Goal: Navigation & Orientation: Find specific page/section

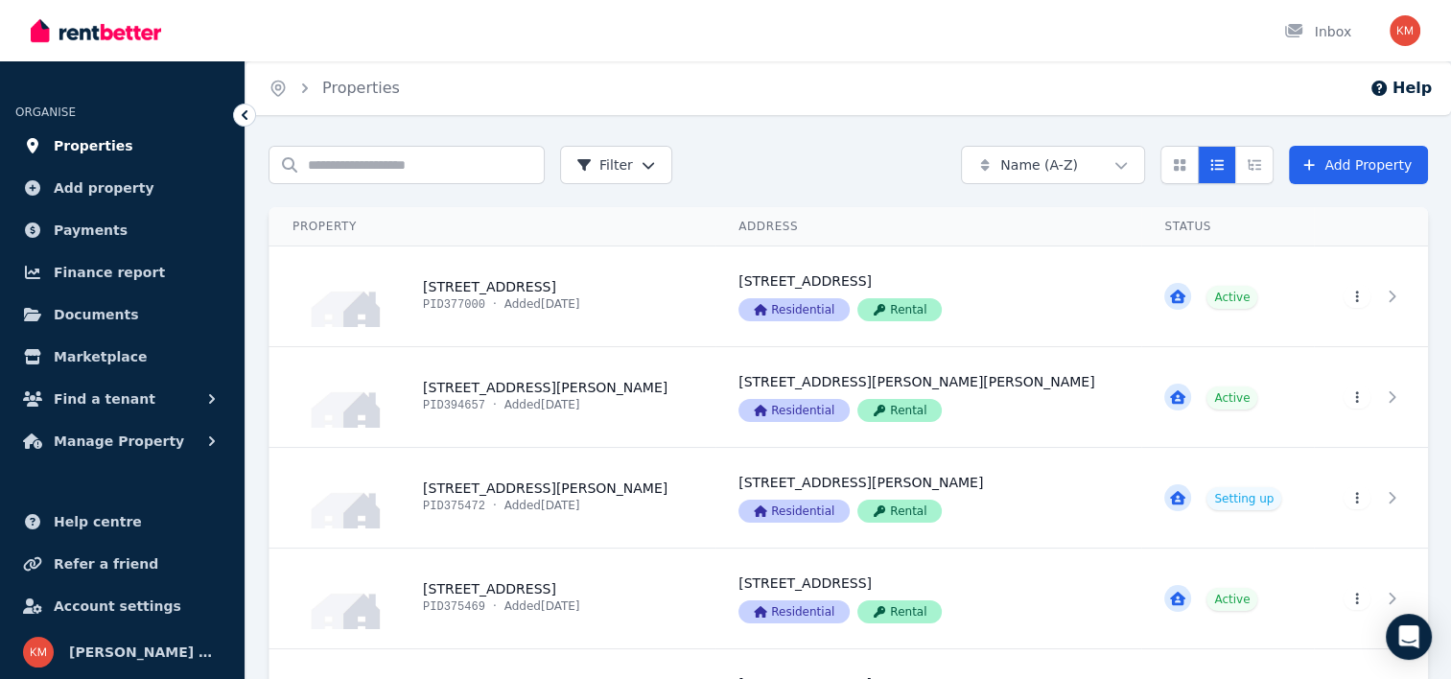
click at [88, 142] on span "Properties" at bounding box center [94, 145] width 80 height 23
click at [98, 150] on span "Properties" at bounding box center [94, 145] width 80 height 23
click at [102, 194] on span "Add property" at bounding box center [104, 187] width 101 height 23
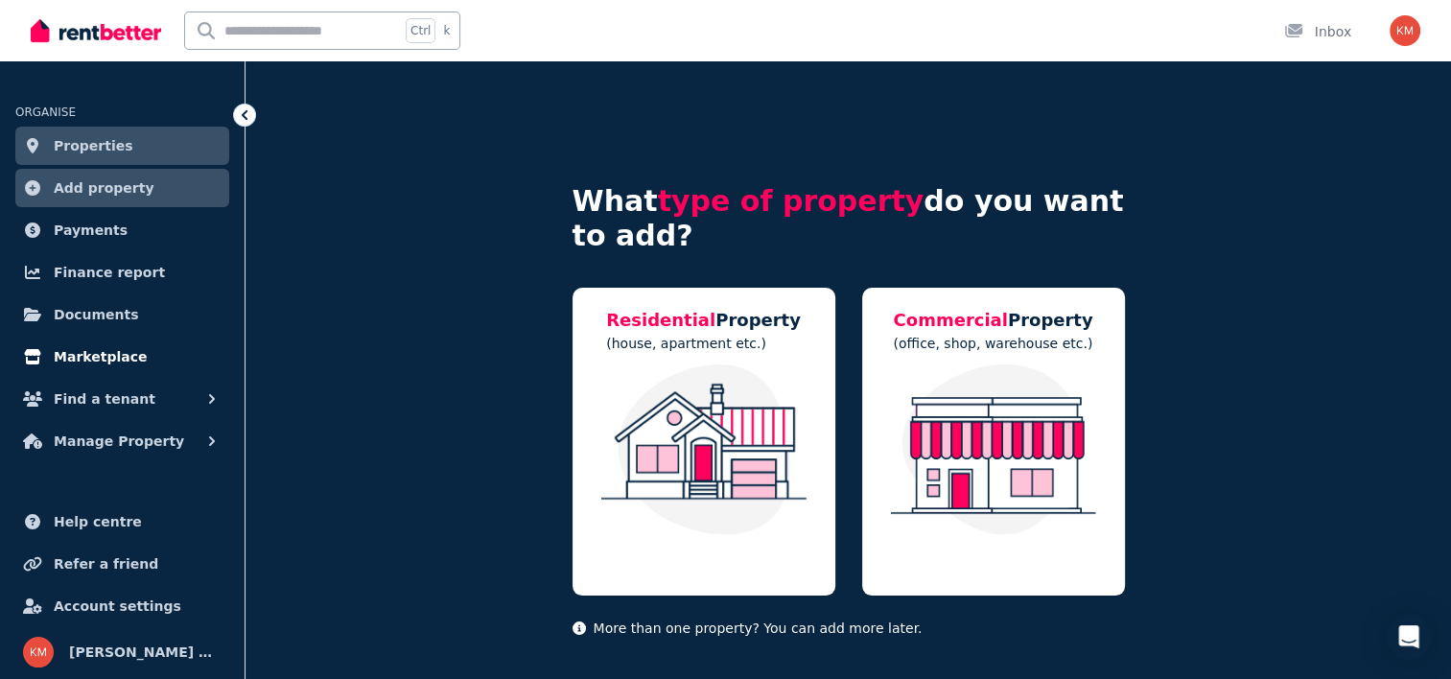
click at [109, 359] on span "Marketplace" at bounding box center [100, 356] width 93 height 23
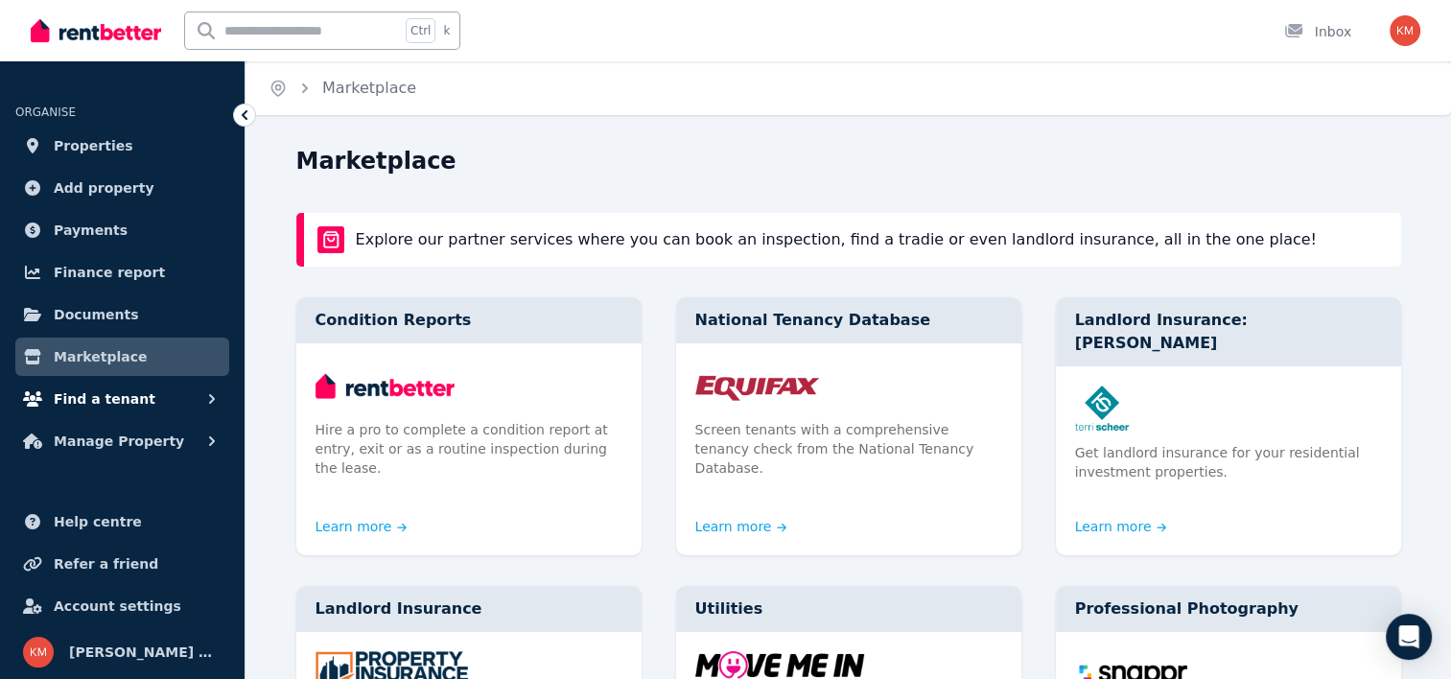
click at [107, 393] on span "Find a tenant" at bounding box center [105, 398] width 102 height 23
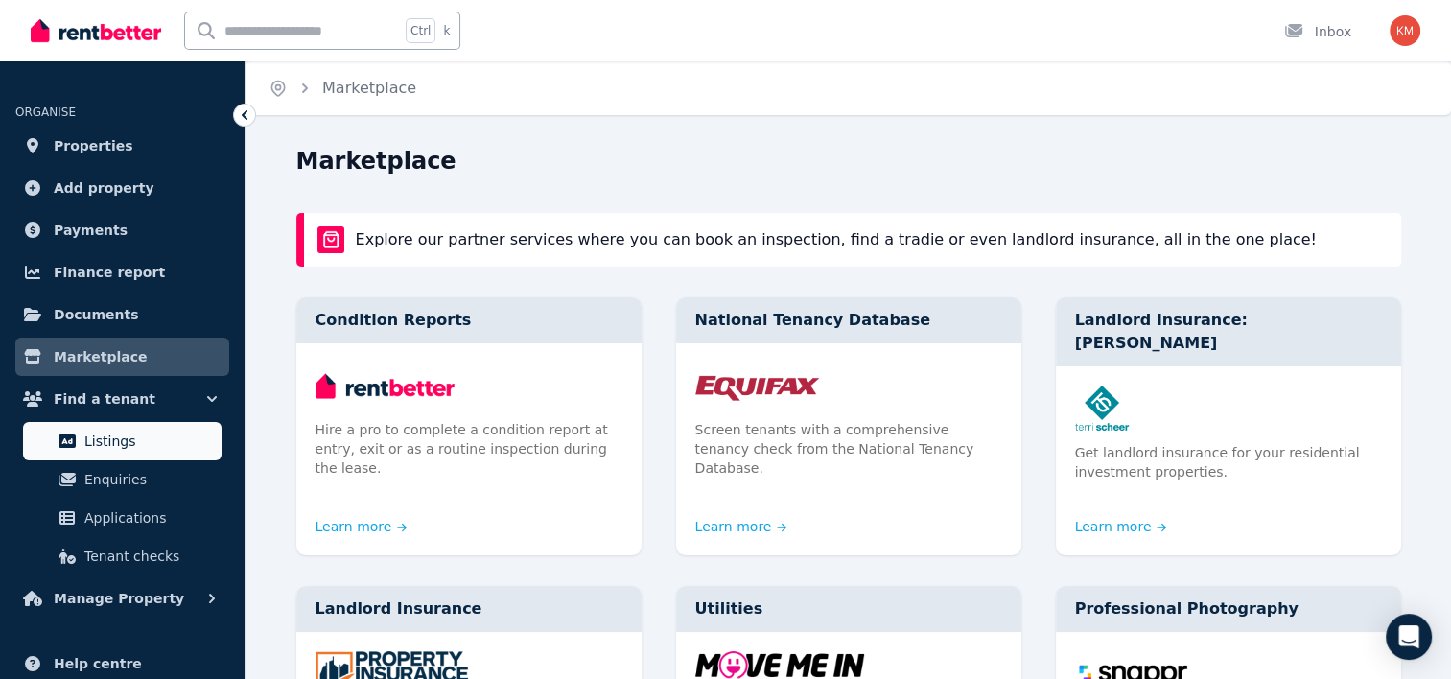
click at [119, 442] on span "Listings" at bounding box center [148, 441] width 129 height 23
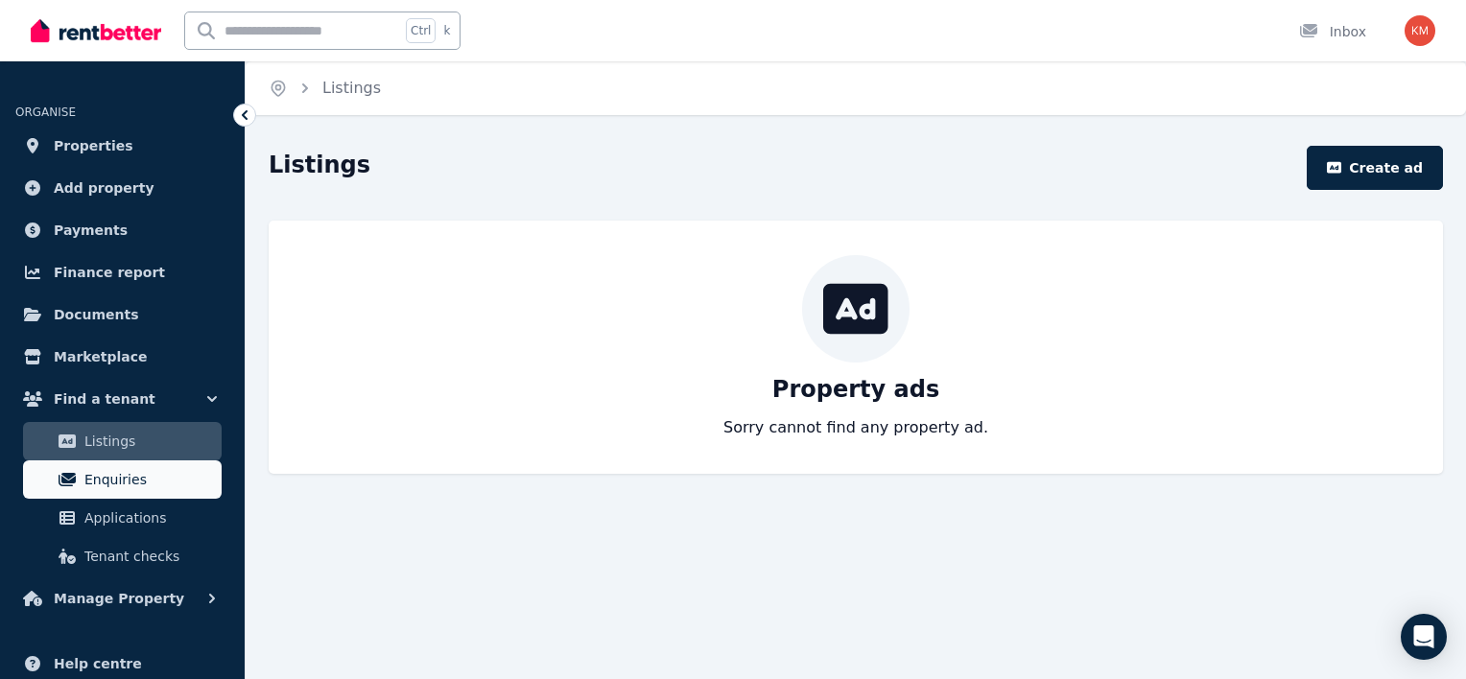
click at [124, 486] on span "Enquiries" at bounding box center [148, 479] width 129 height 23
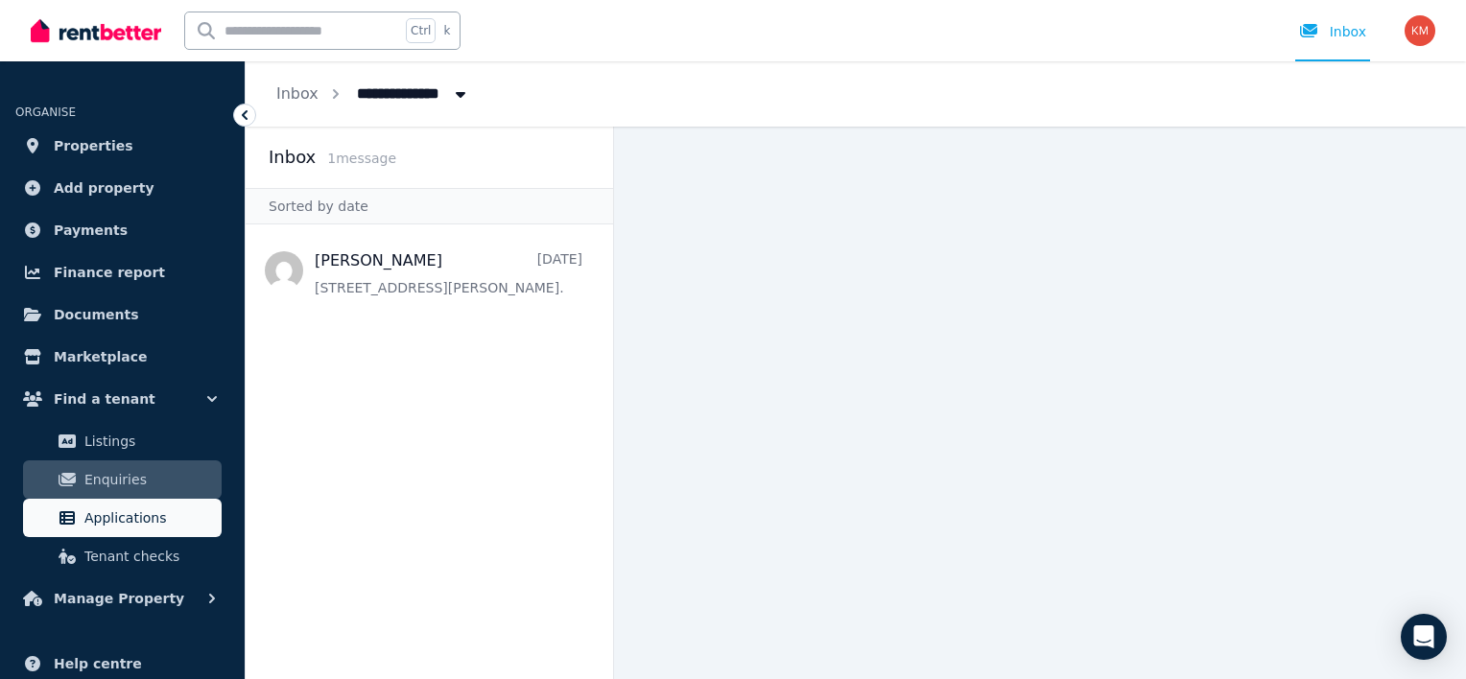
click at [146, 529] on link "Applications" at bounding box center [122, 518] width 199 height 38
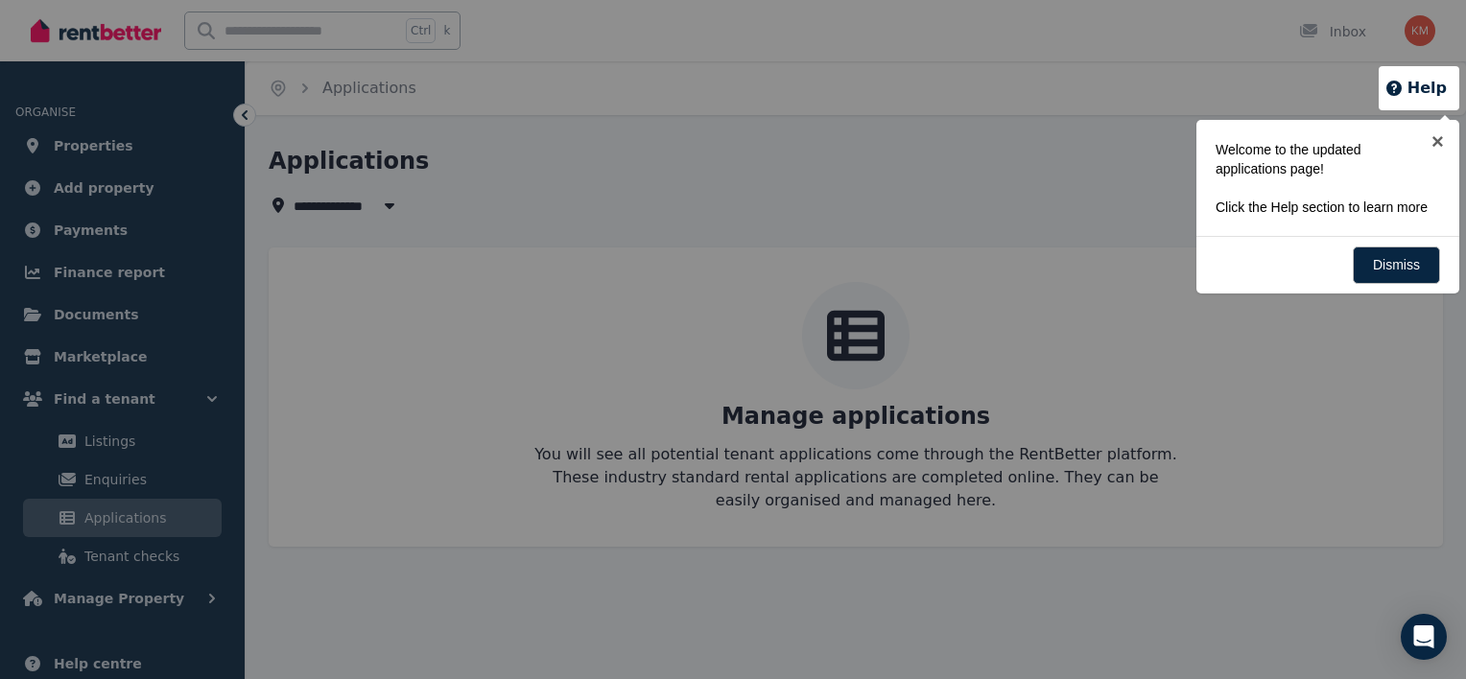
click at [147, 556] on div at bounding box center [733, 339] width 1466 height 679
click at [1406, 260] on link "Dismiss" at bounding box center [1395, 264] width 87 height 37
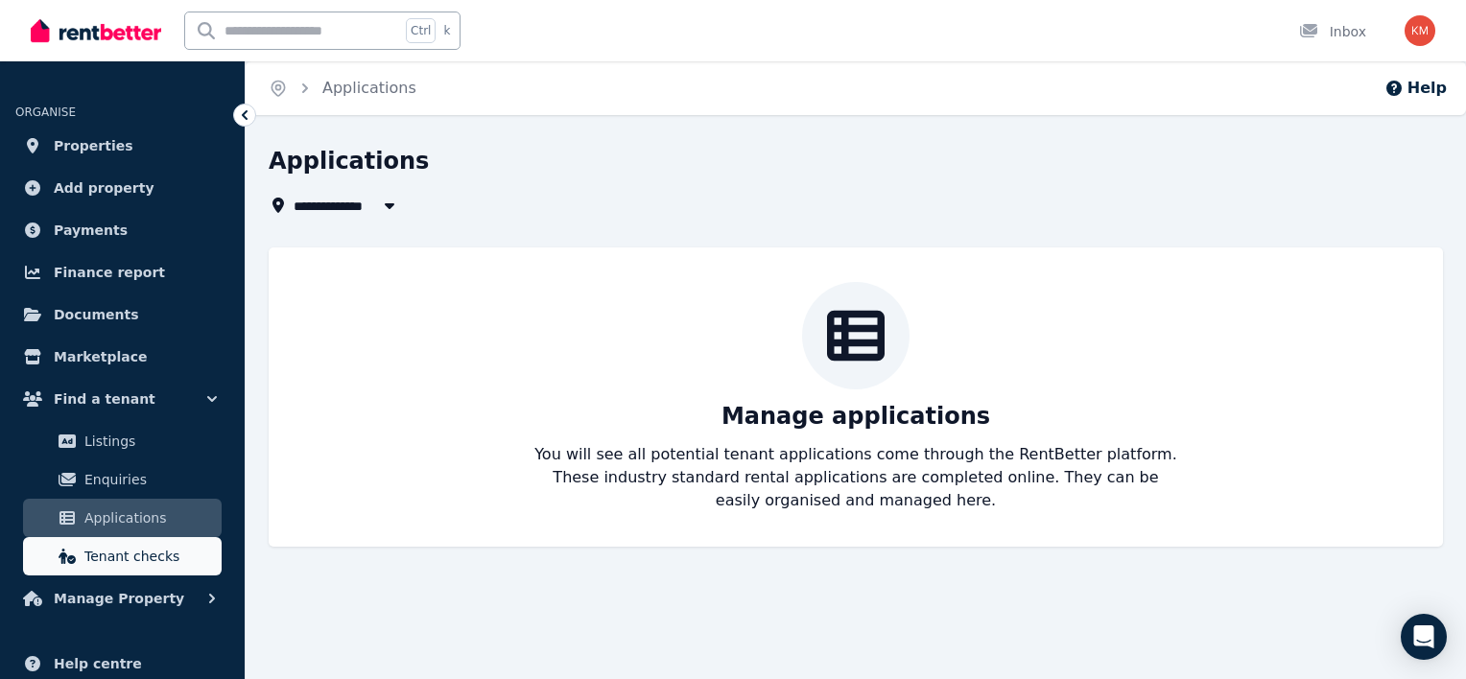
click at [96, 564] on span "Tenant checks" at bounding box center [148, 556] width 129 height 23
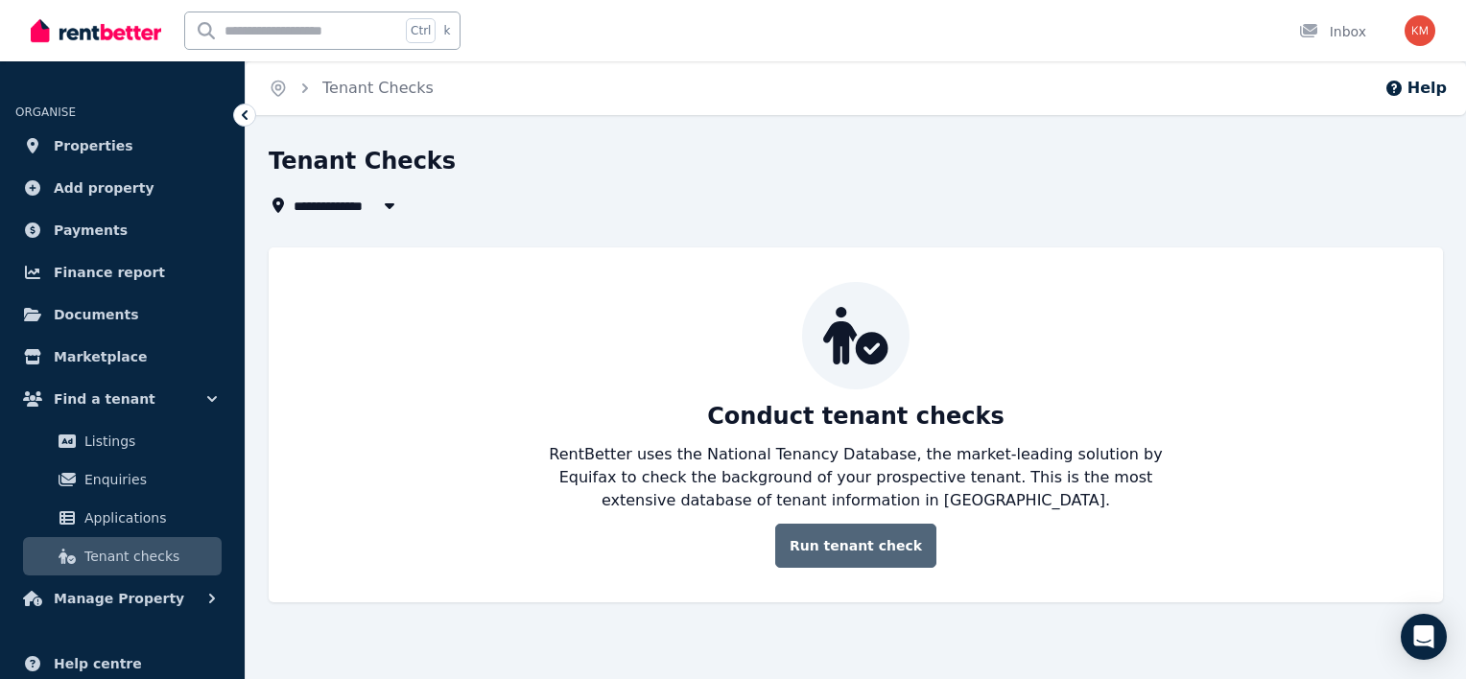
click at [857, 546] on link "Run tenant check" at bounding box center [855, 546] width 161 height 44
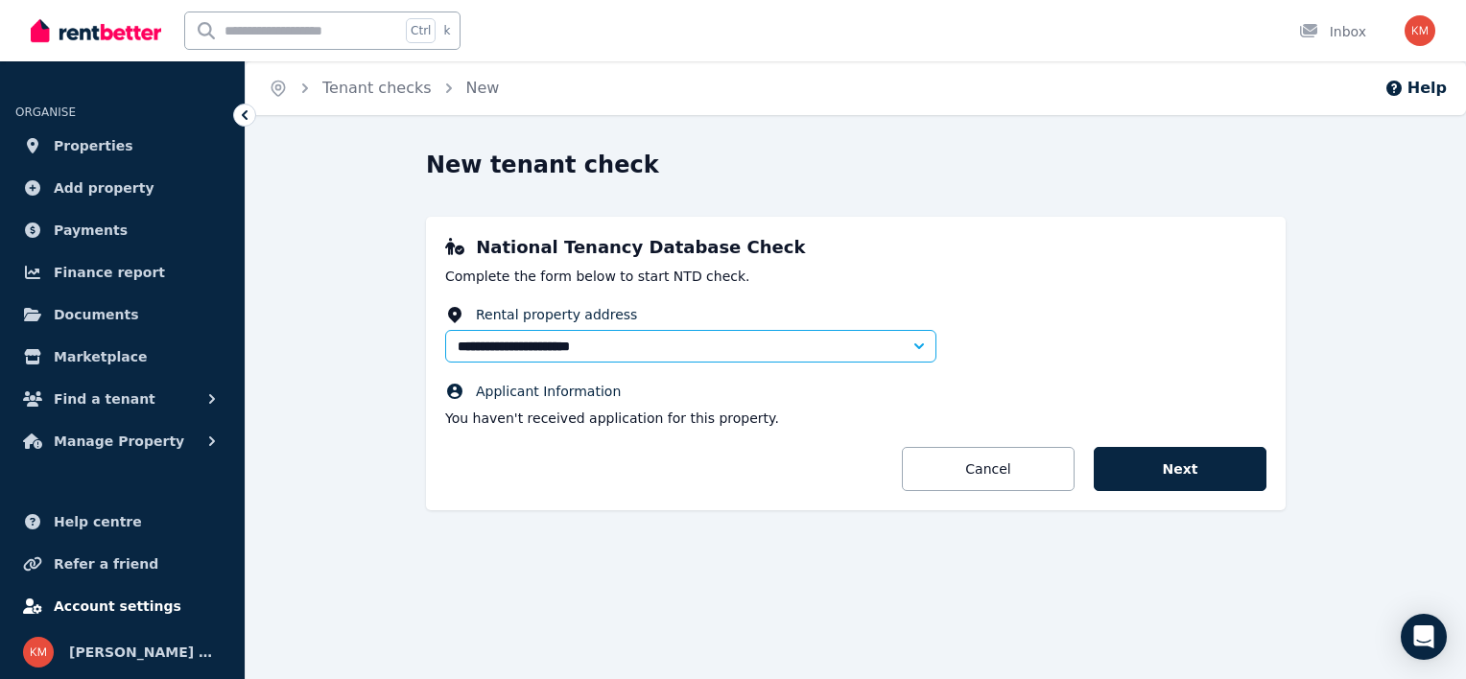
click at [126, 604] on span "Account settings" at bounding box center [118, 606] width 128 height 23
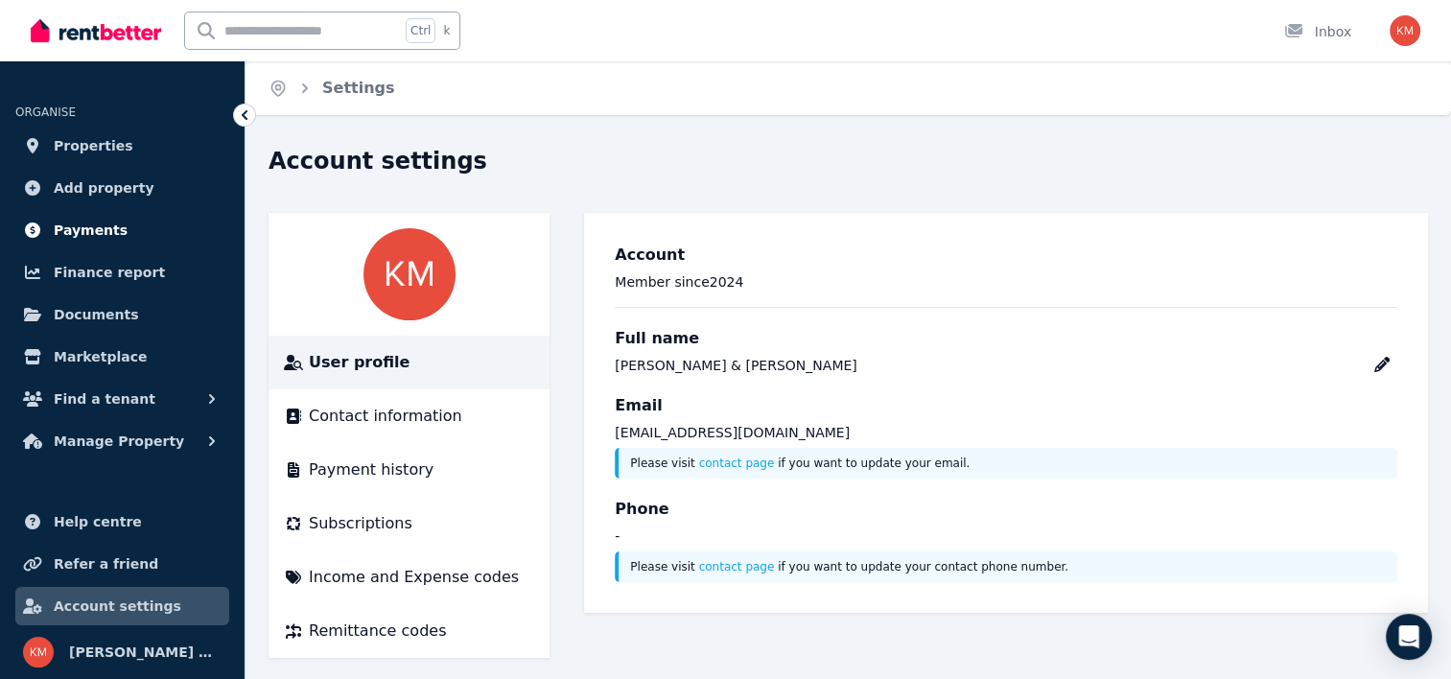
click at [88, 235] on span "Payments" at bounding box center [91, 230] width 74 height 23
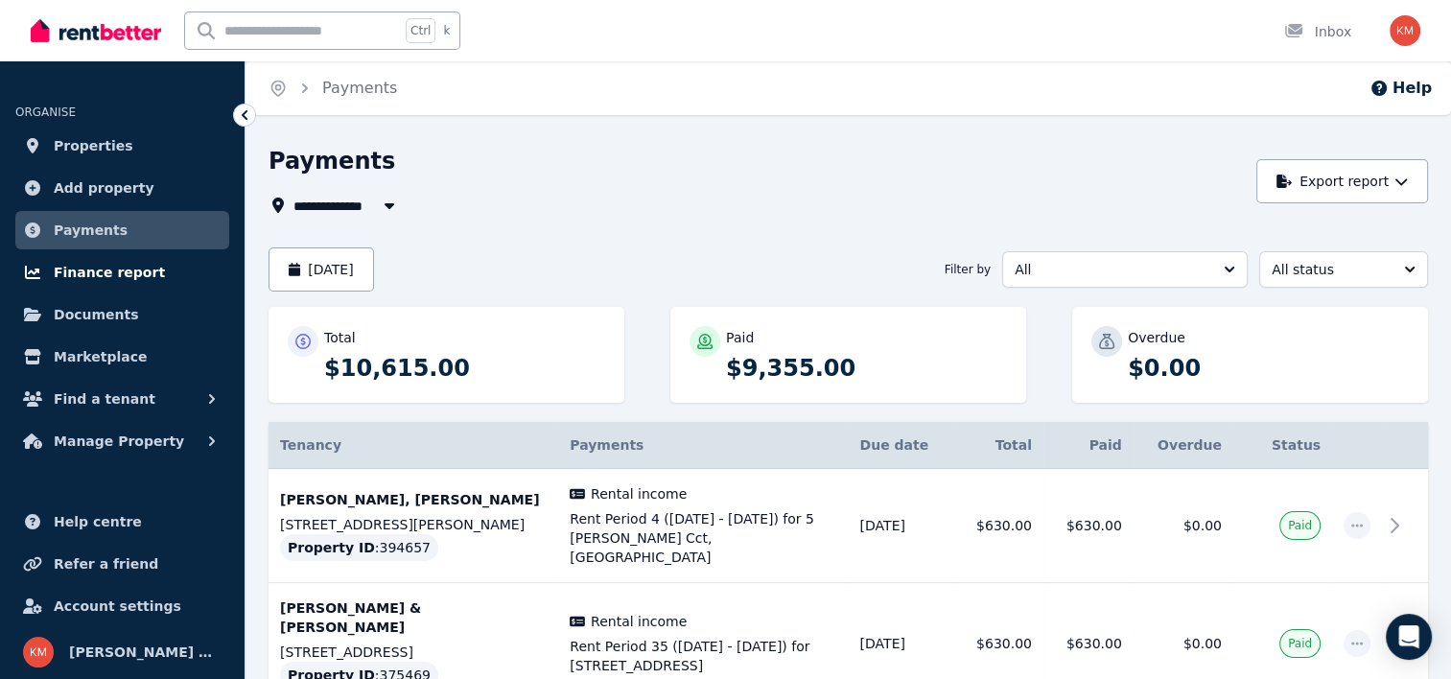
click at [105, 274] on span "Finance report" at bounding box center [109, 272] width 111 height 23
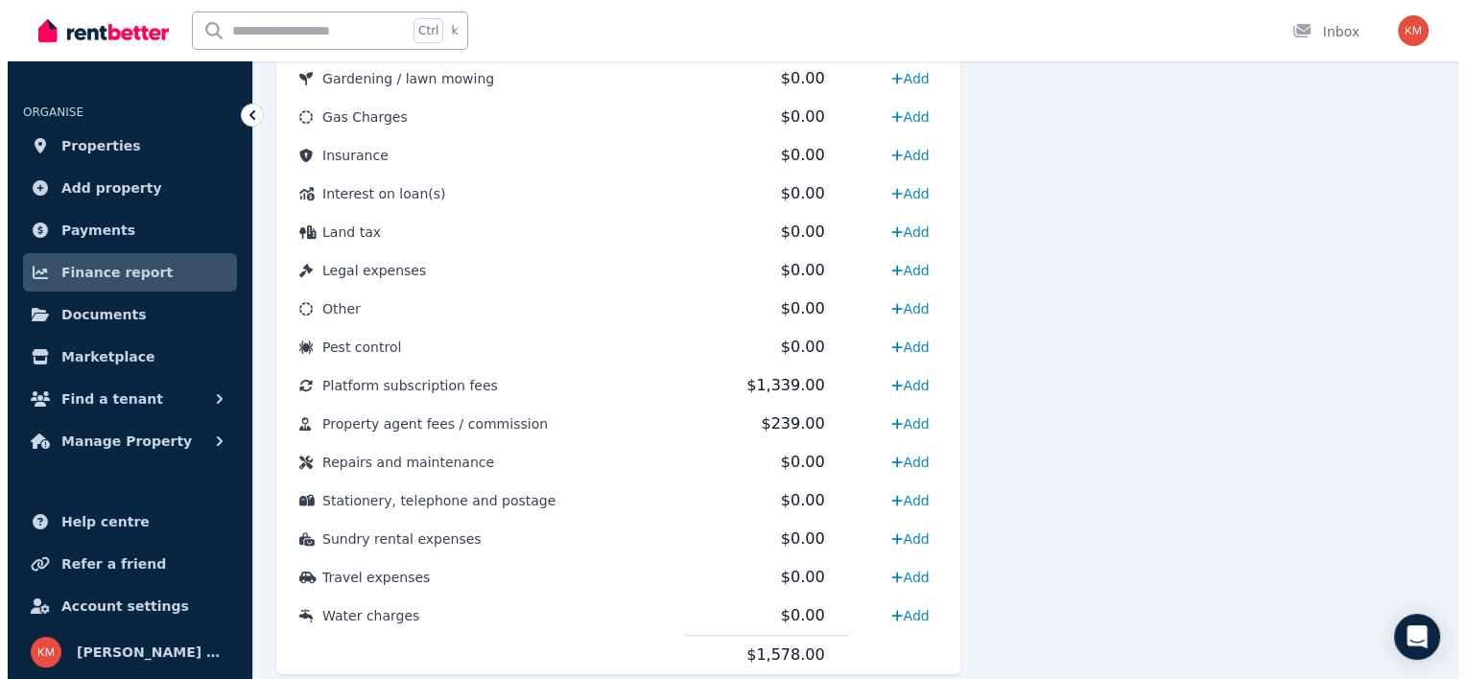
scroll to position [944, 0]
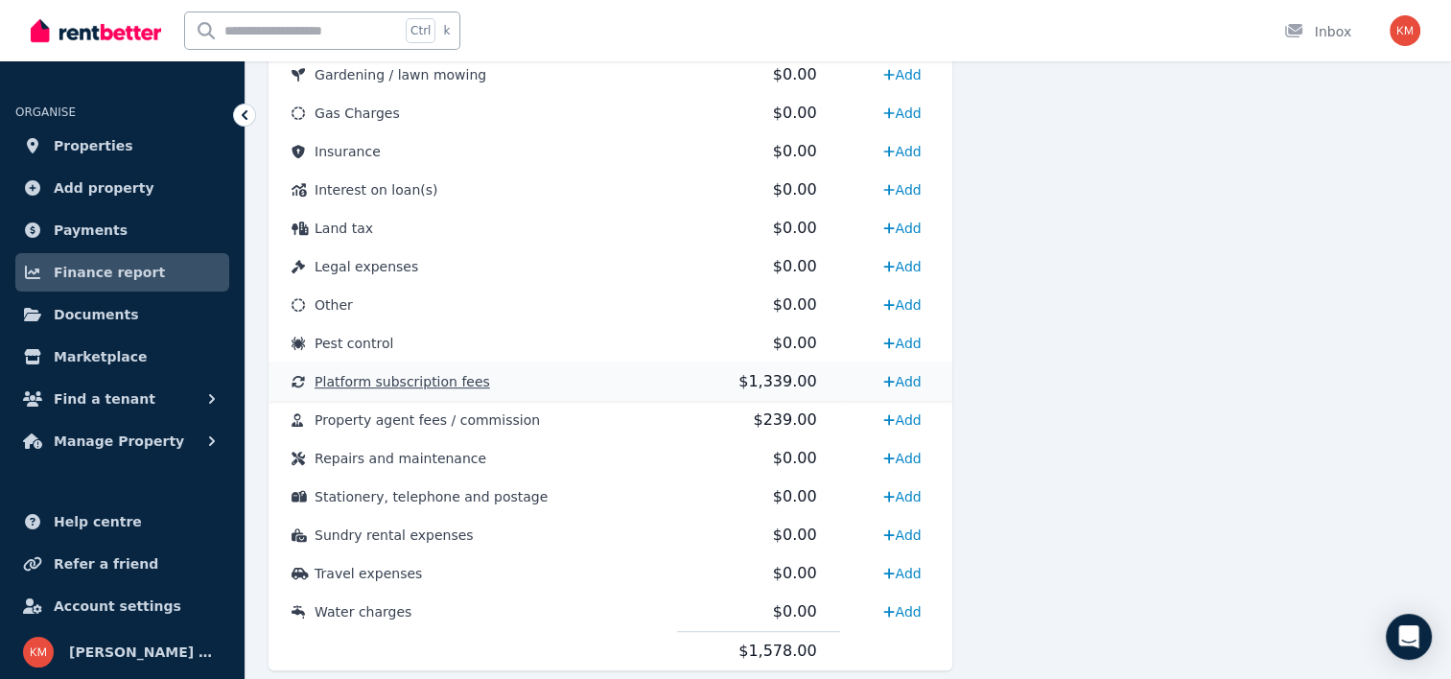
click at [427, 387] on span "Platform subscription fees" at bounding box center [403, 381] width 176 height 15
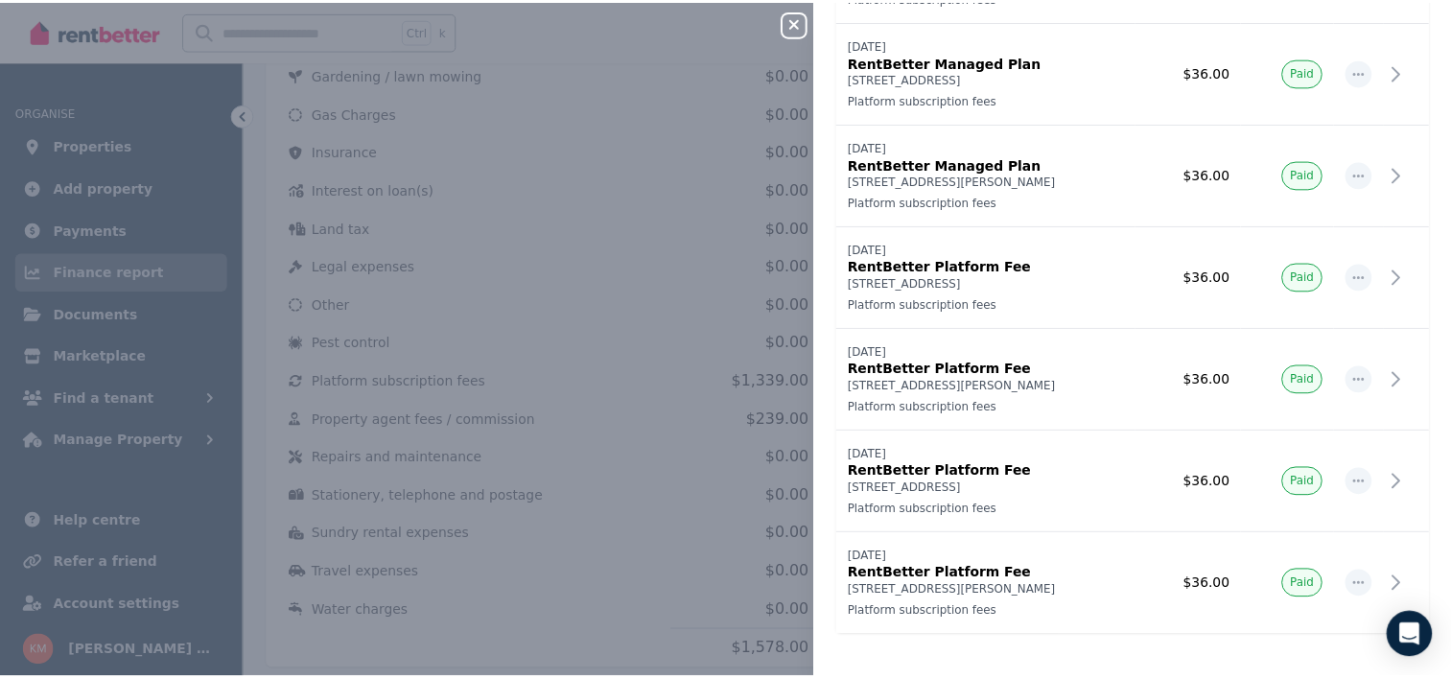
scroll to position [0, 0]
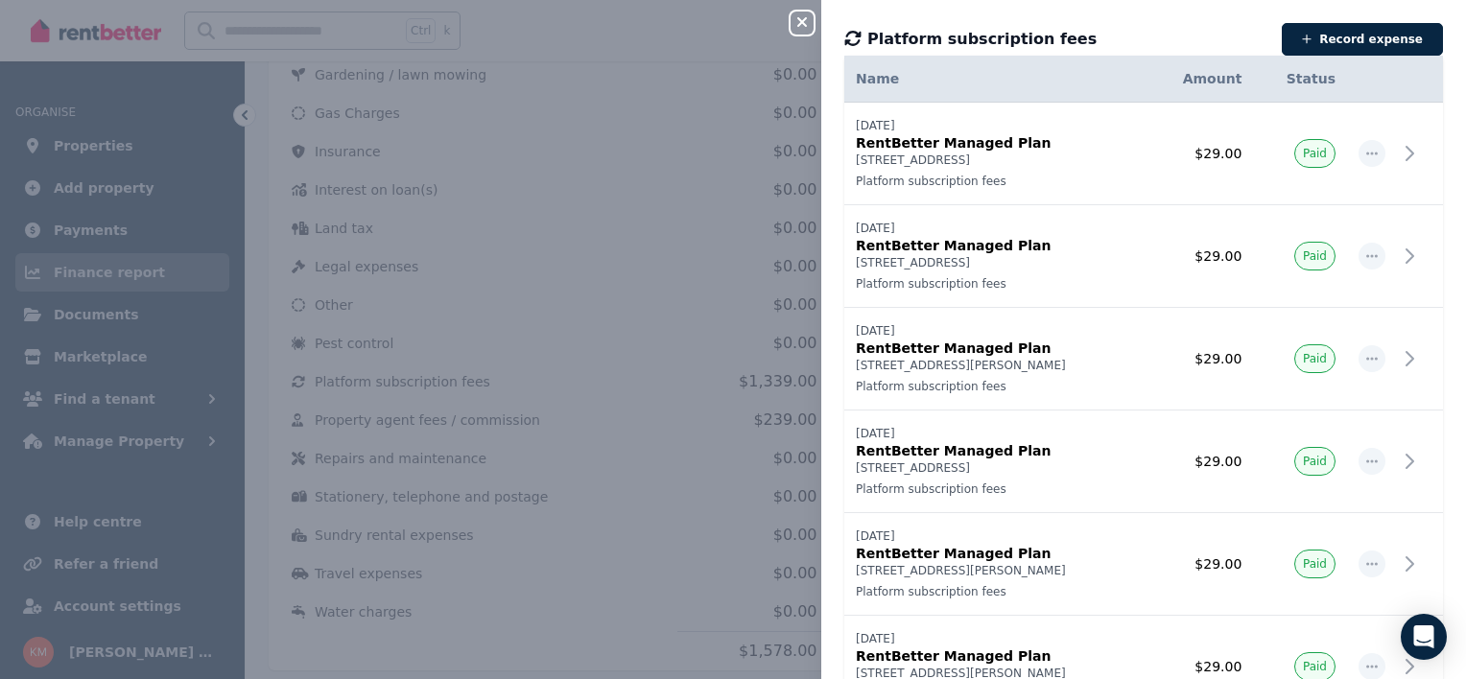
click at [791, 23] on icon "button" at bounding box center [801, 21] width 23 height 15
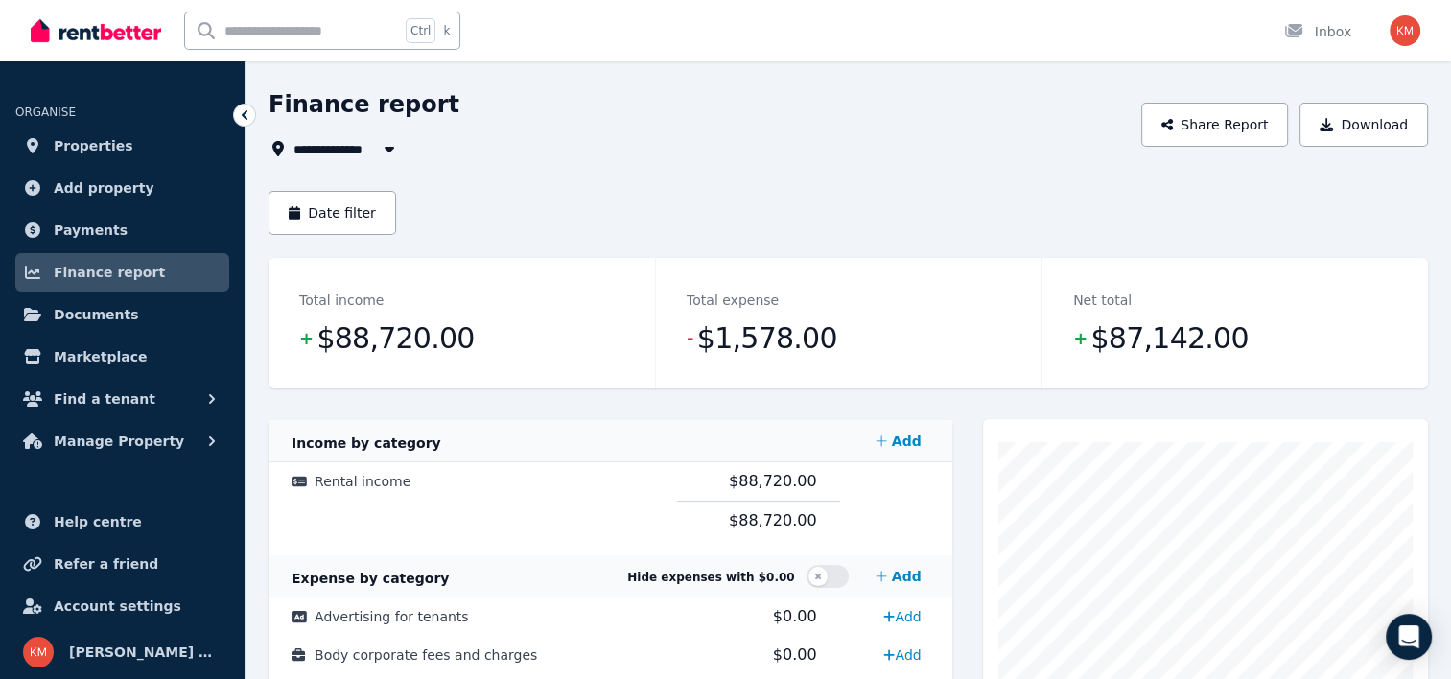
scroll to position [44, 0]
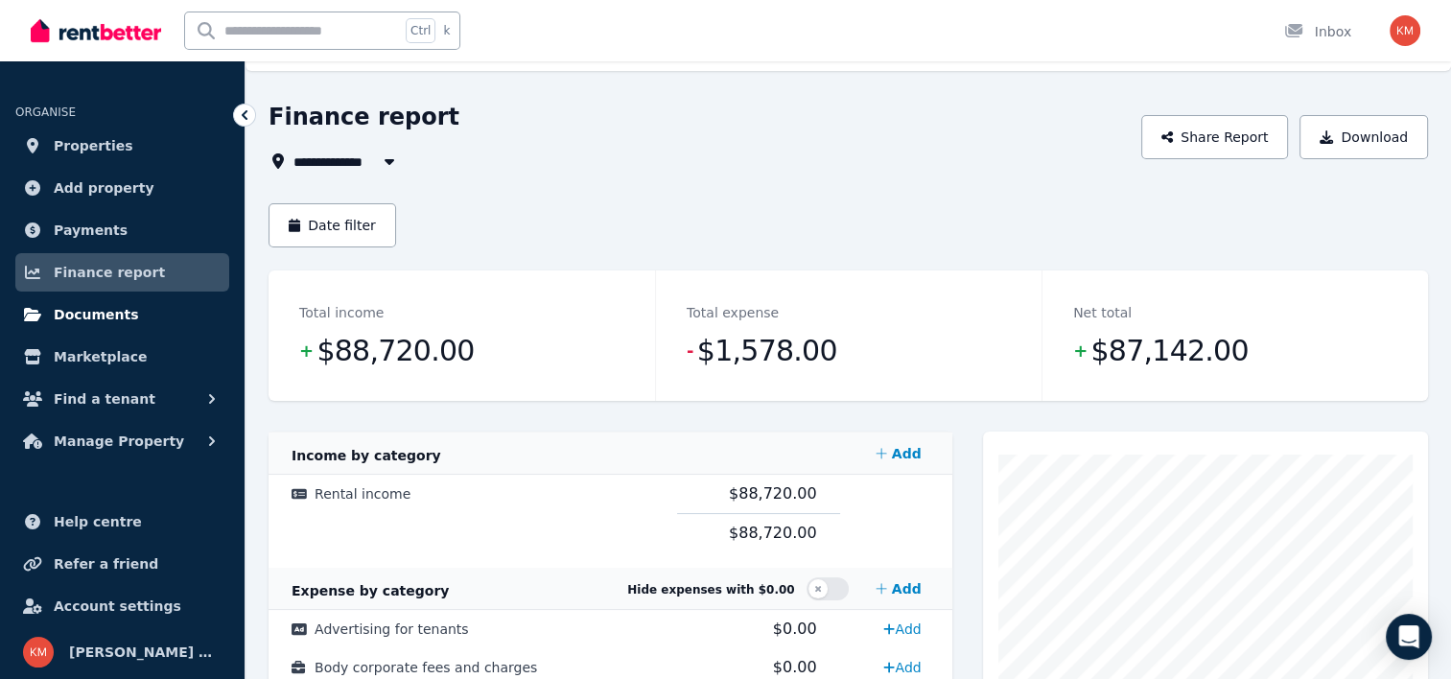
click at [74, 311] on span "Documents" at bounding box center [96, 314] width 85 height 23
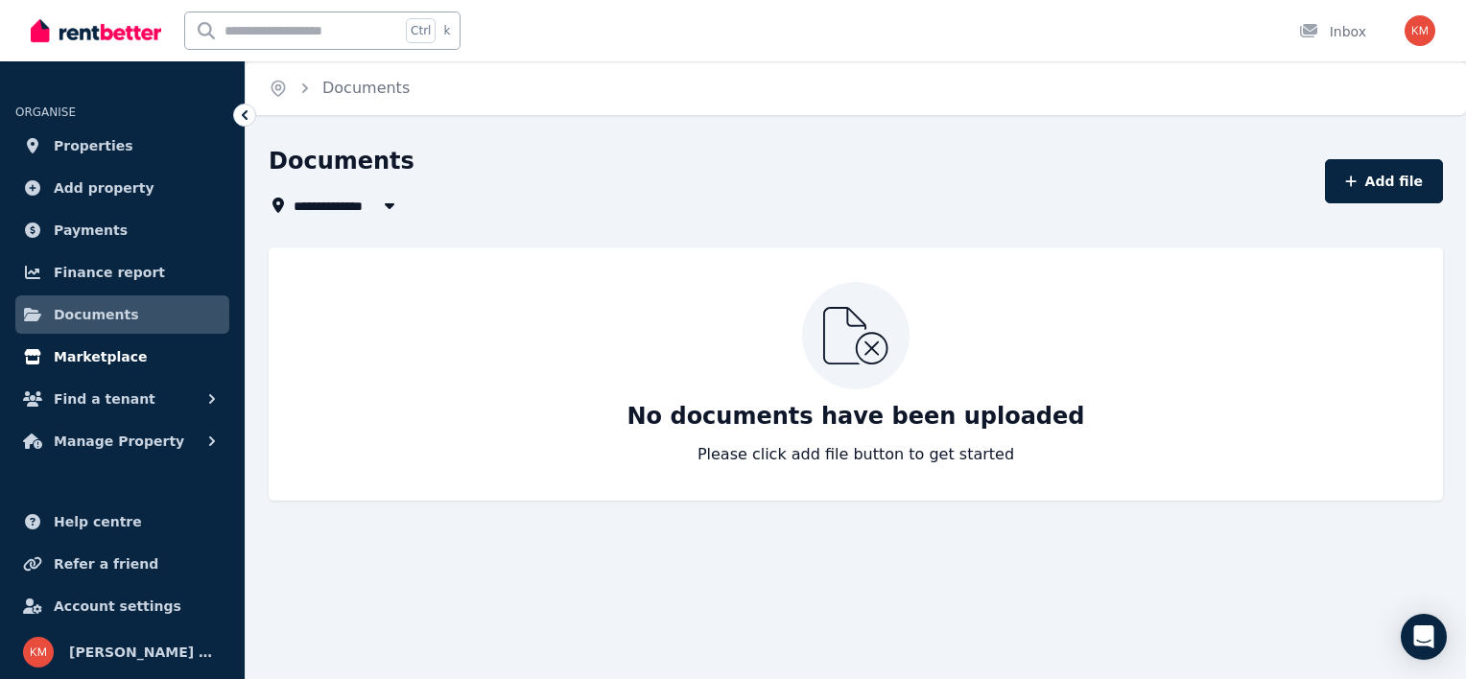
click at [102, 361] on span "Marketplace" at bounding box center [100, 356] width 93 height 23
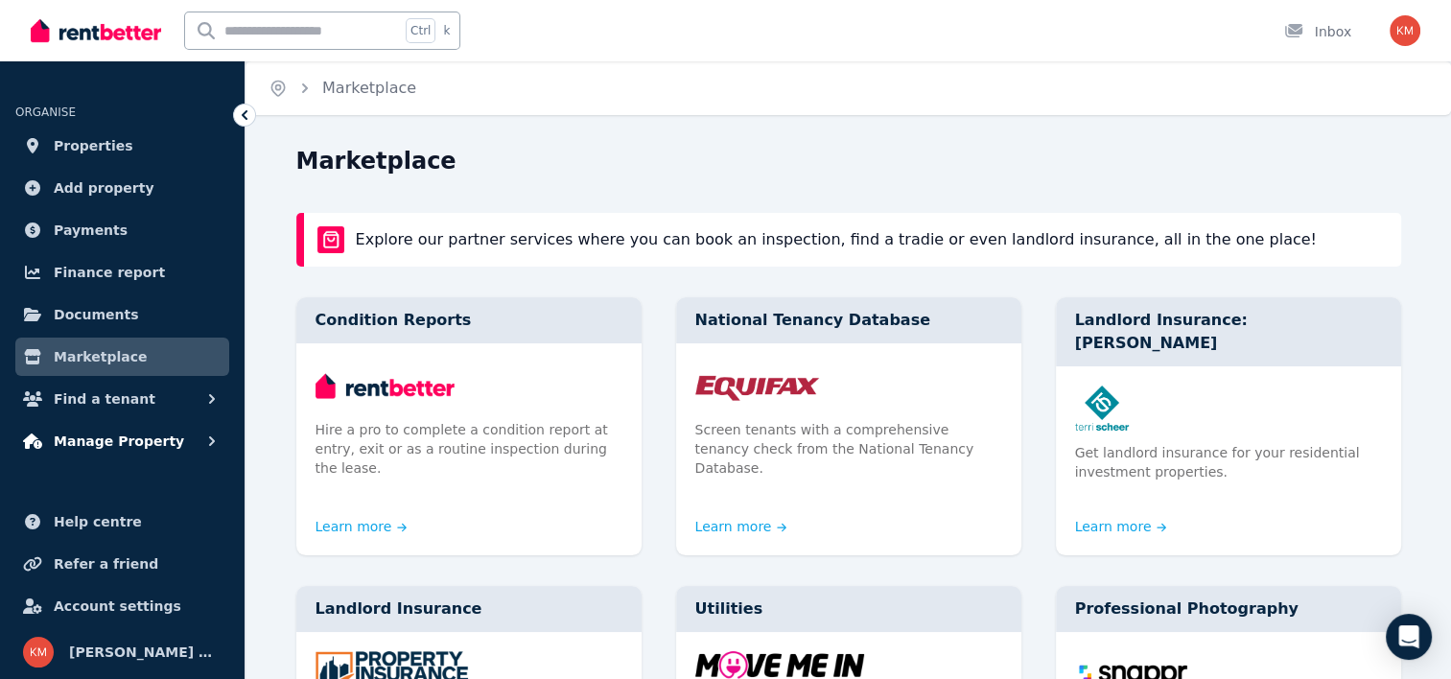
click at [124, 437] on span "Manage Property" at bounding box center [119, 441] width 130 height 23
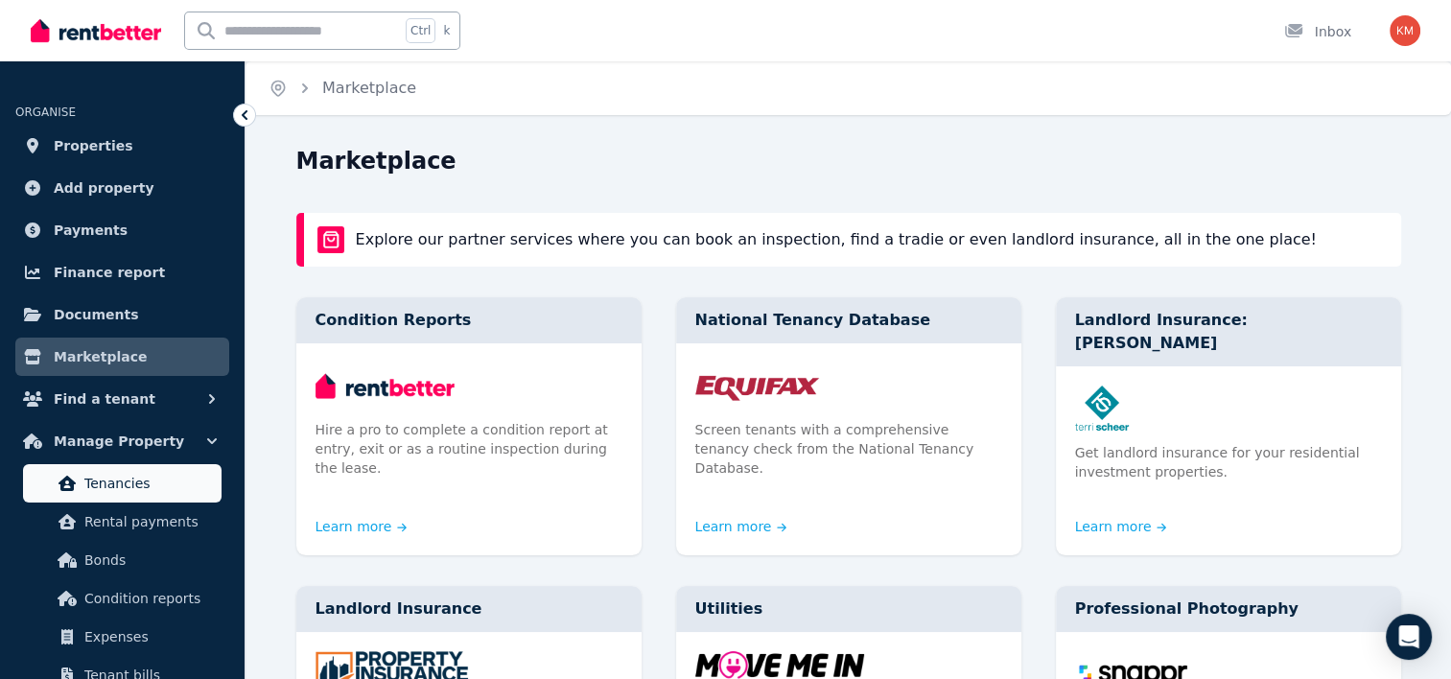
click at [135, 480] on span "Tenancies" at bounding box center [148, 483] width 129 height 23
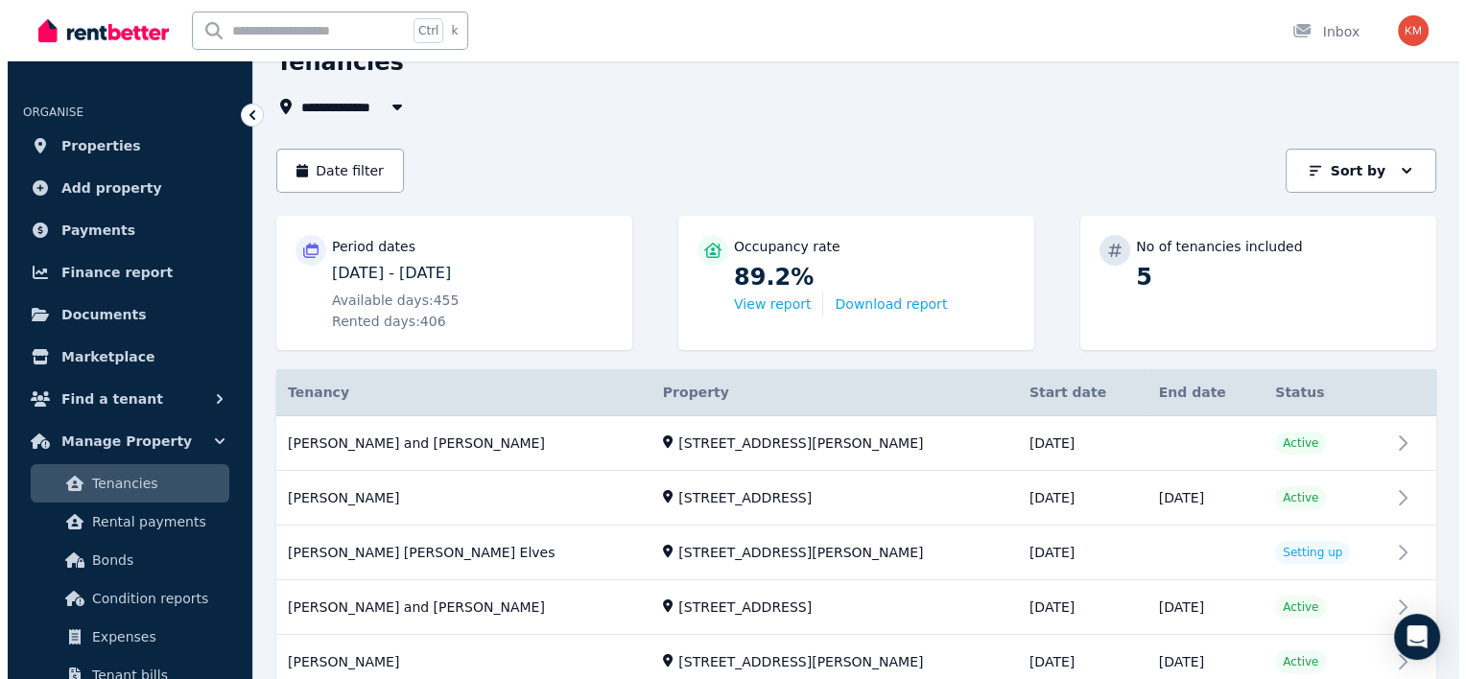
scroll to position [100, 0]
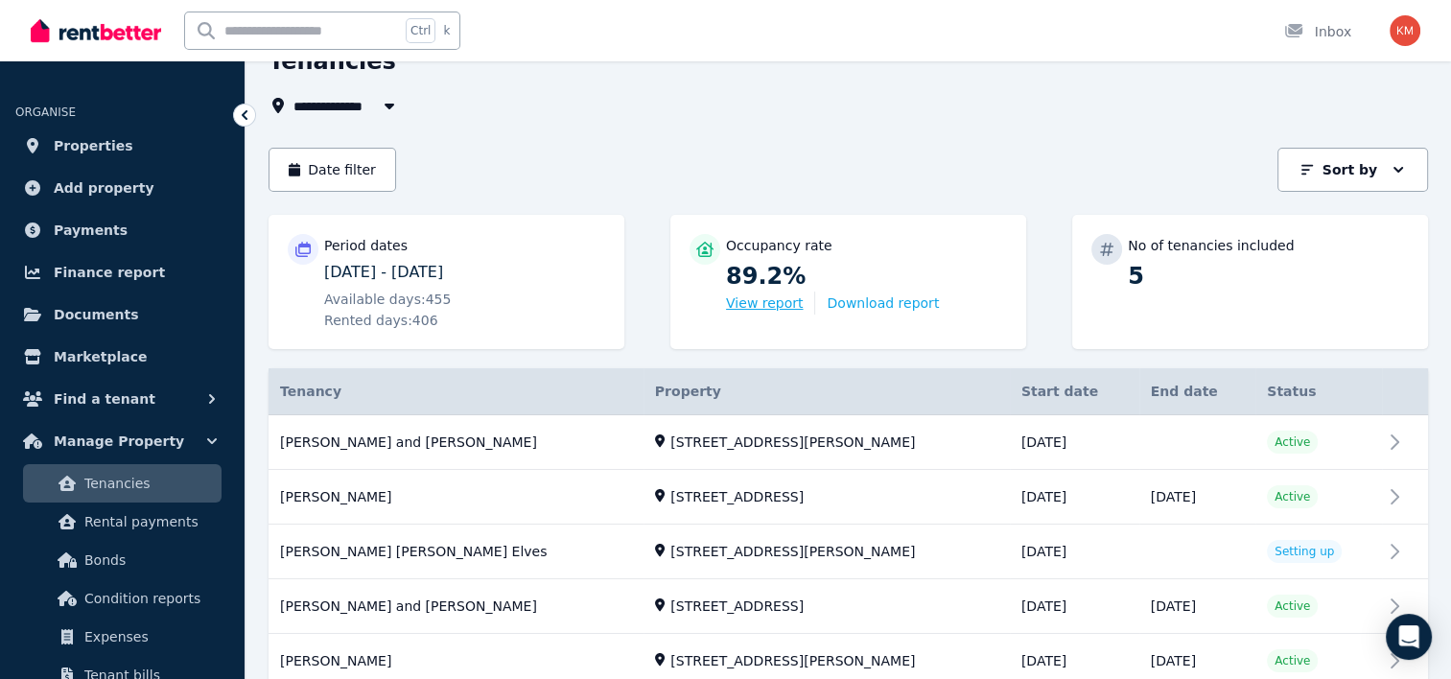
click at [779, 302] on button "View report" at bounding box center [764, 302] width 77 height 19
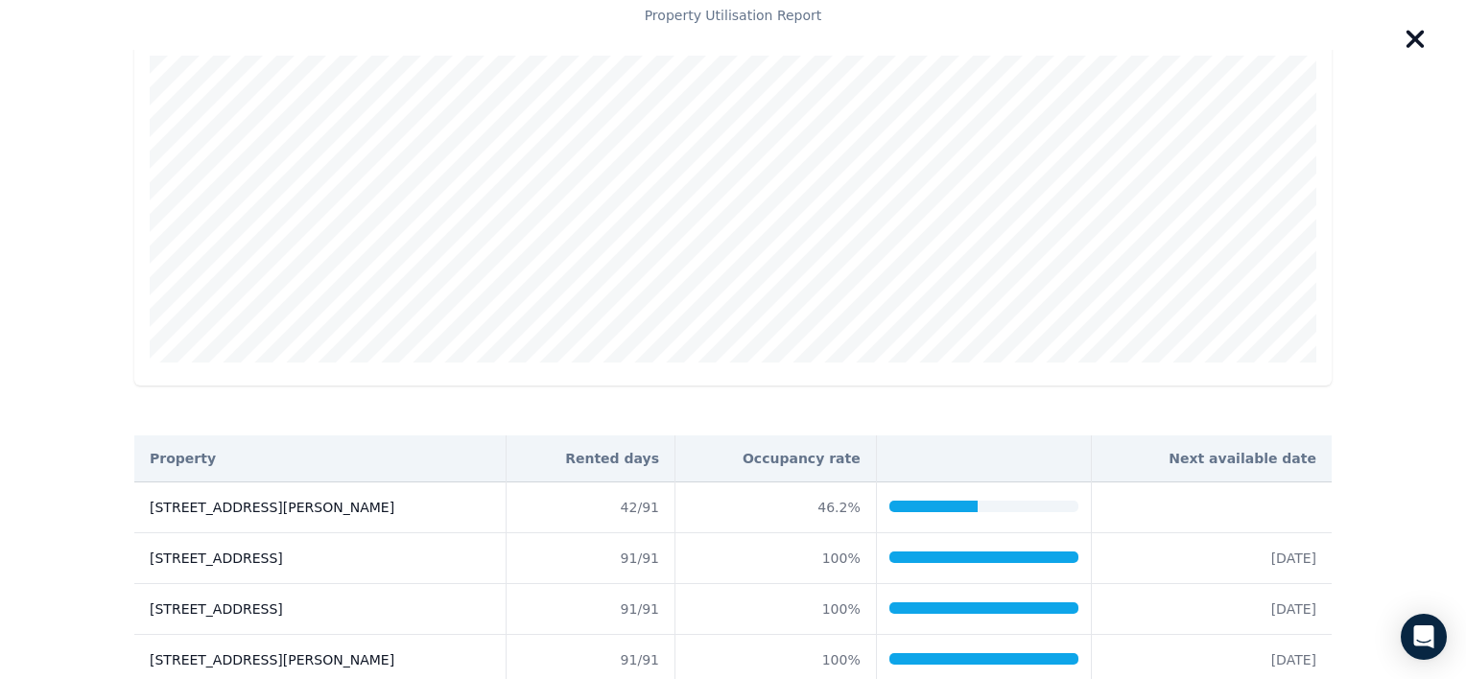
scroll to position [0, 0]
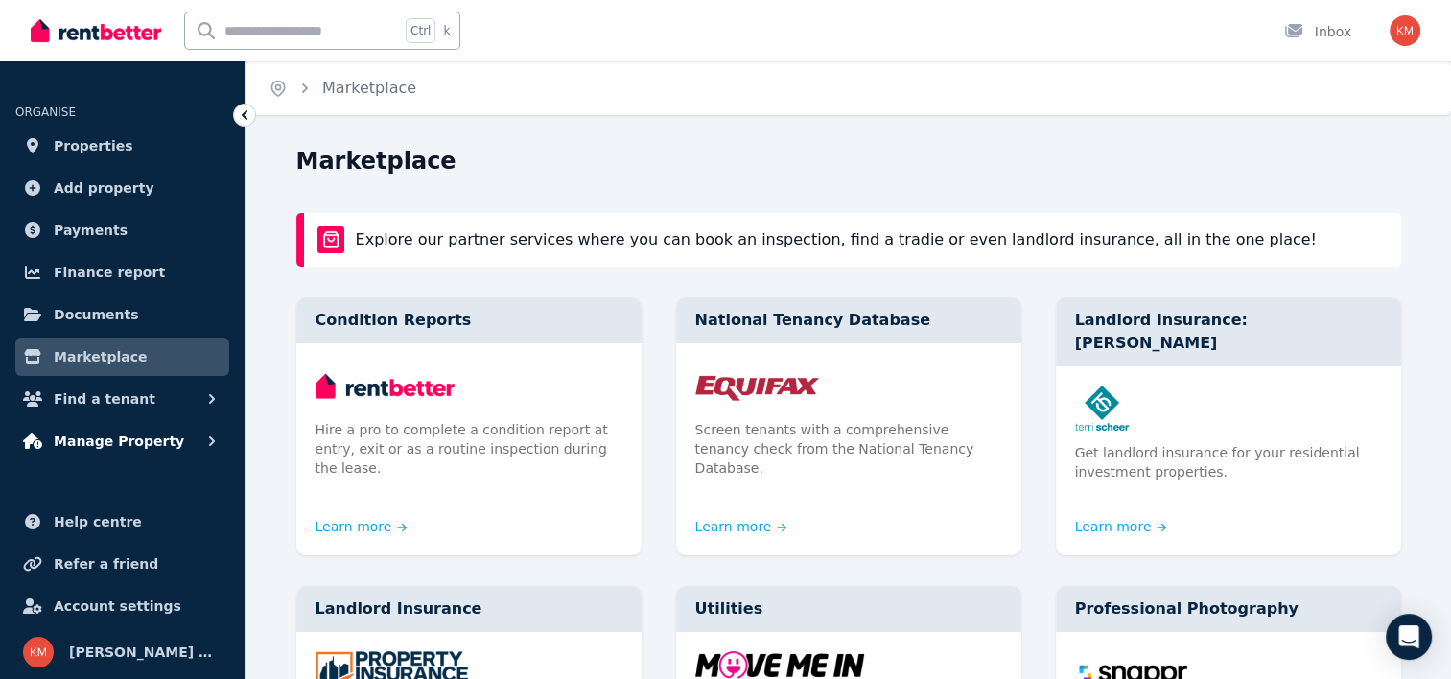
click at [165, 435] on button "Manage Property" at bounding box center [122, 441] width 214 height 38
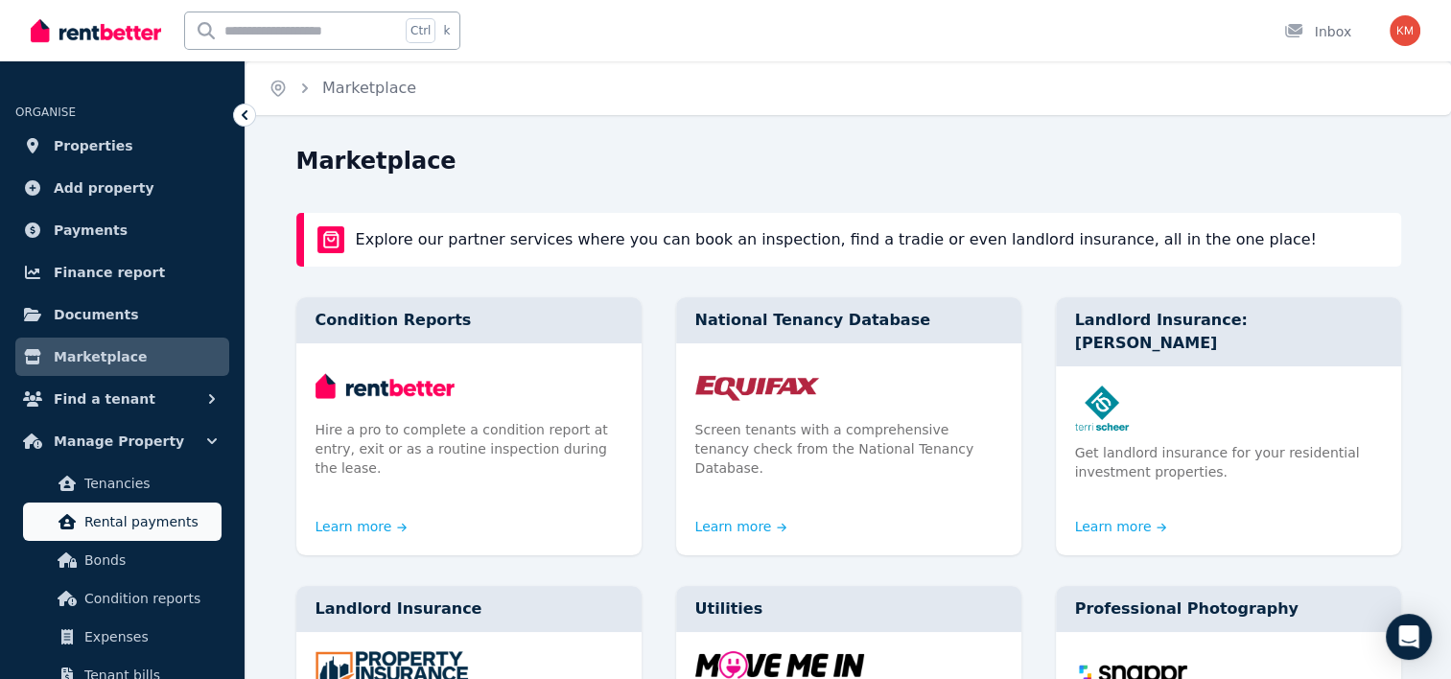
click at [157, 527] on span "Rental payments" at bounding box center [148, 521] width 129 height 23
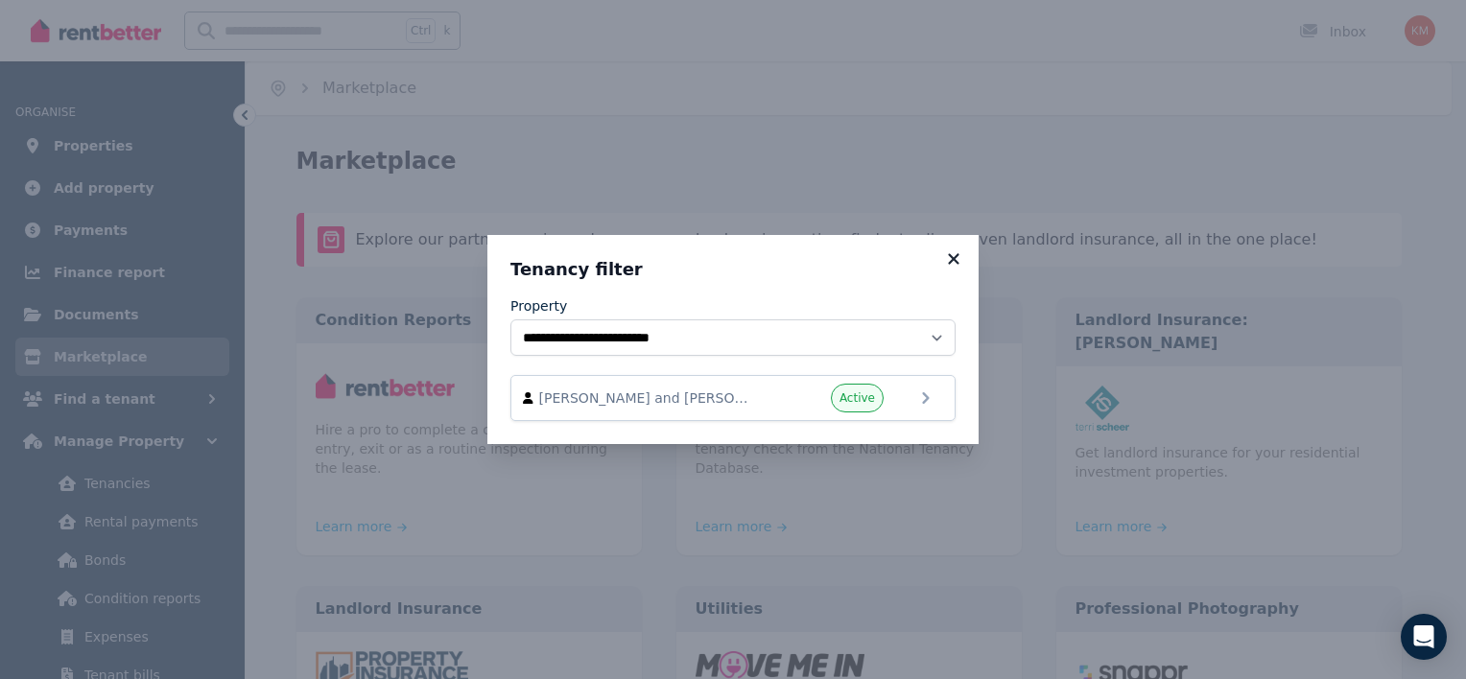
click at [955, 265] on icon at bounding box center [953, 258] width 19 height 17
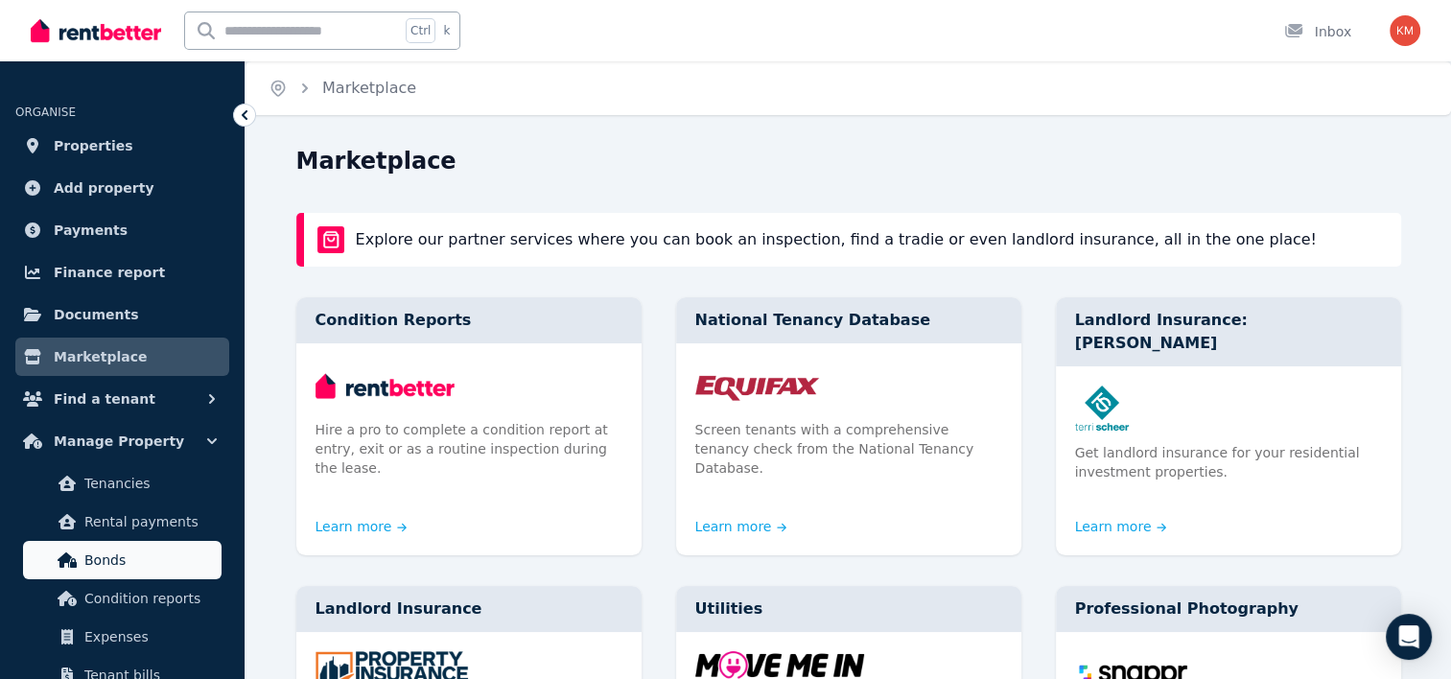
click at [125, 570] on span "Bonds" at bounding box center [148, 560] width 129 height 23
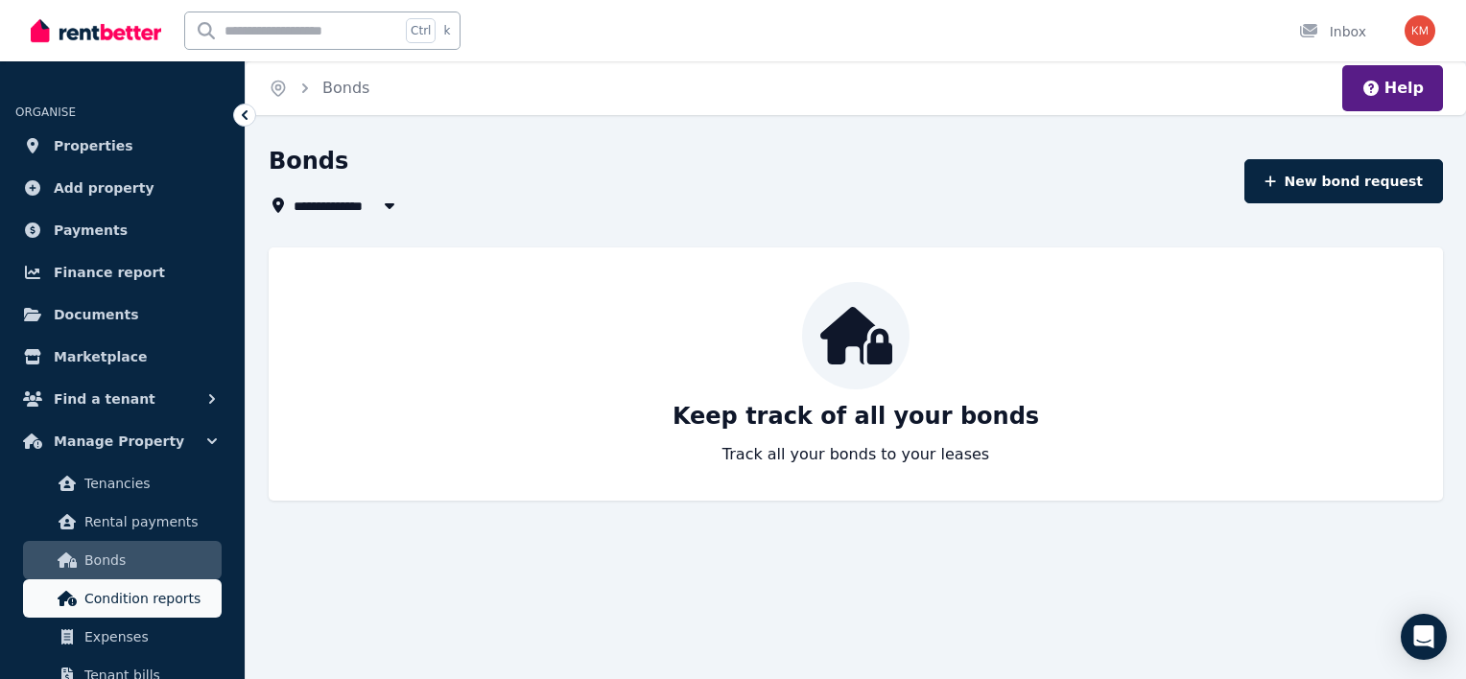
click at [147, 613] on link "Condition reports" at bounding box center [122, 598] width 199 height 38
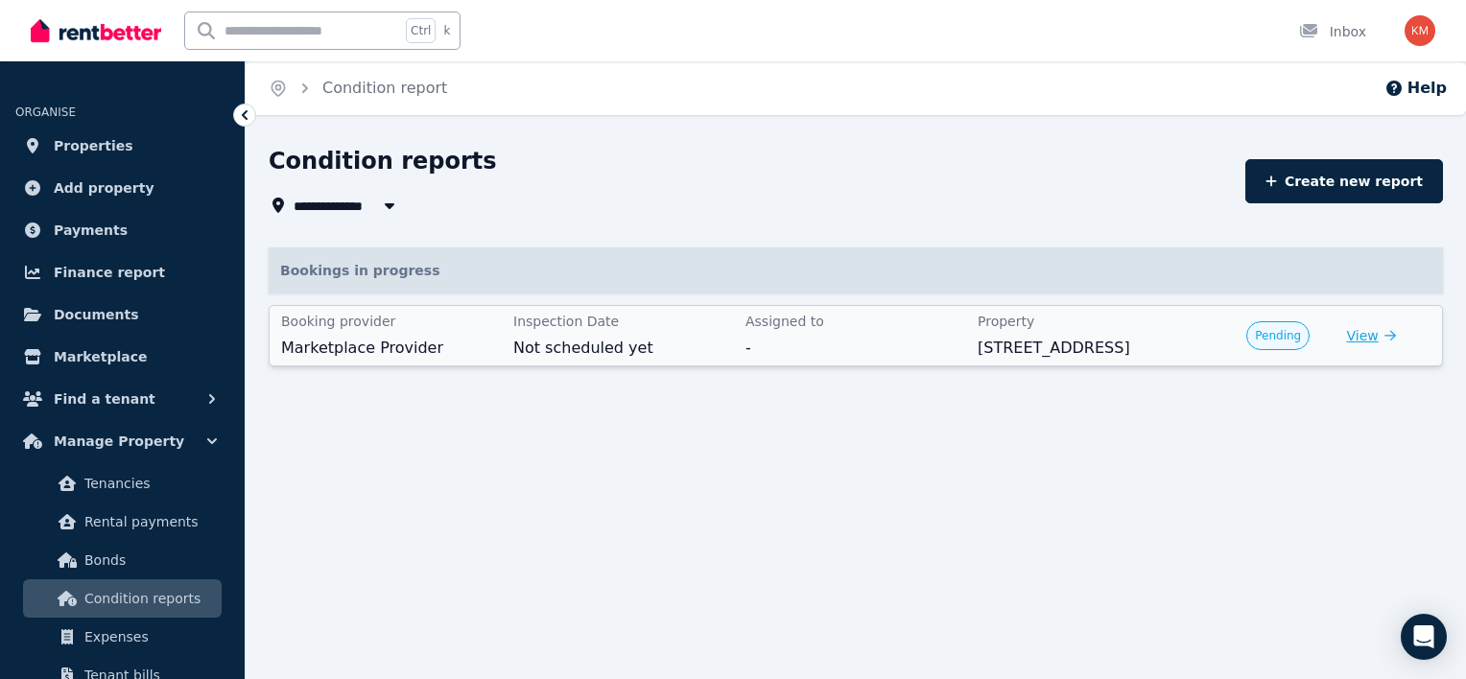
click at [1373, 332] on button "View" at bounding box center [1371, 335] width 49 height 19
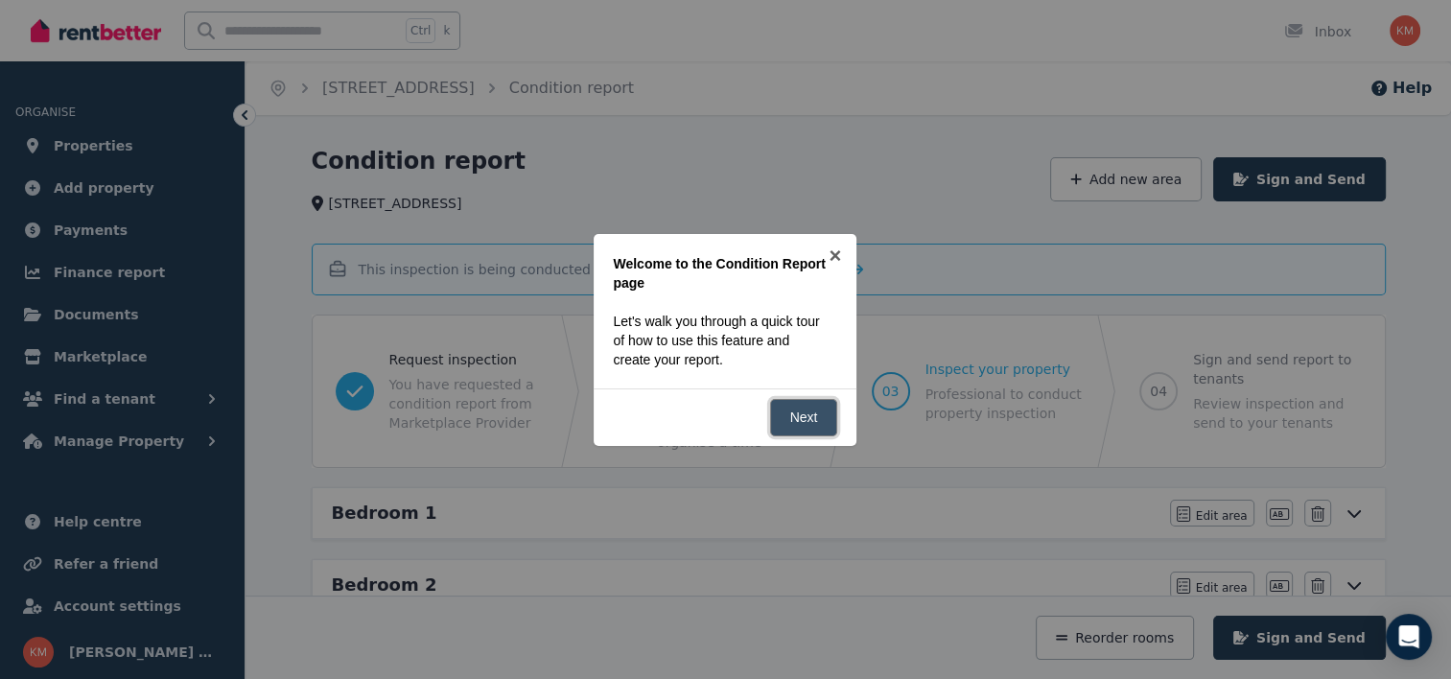
click at [808, 417] on link "Next" at bounding box center [804, 417] width 68 height 37
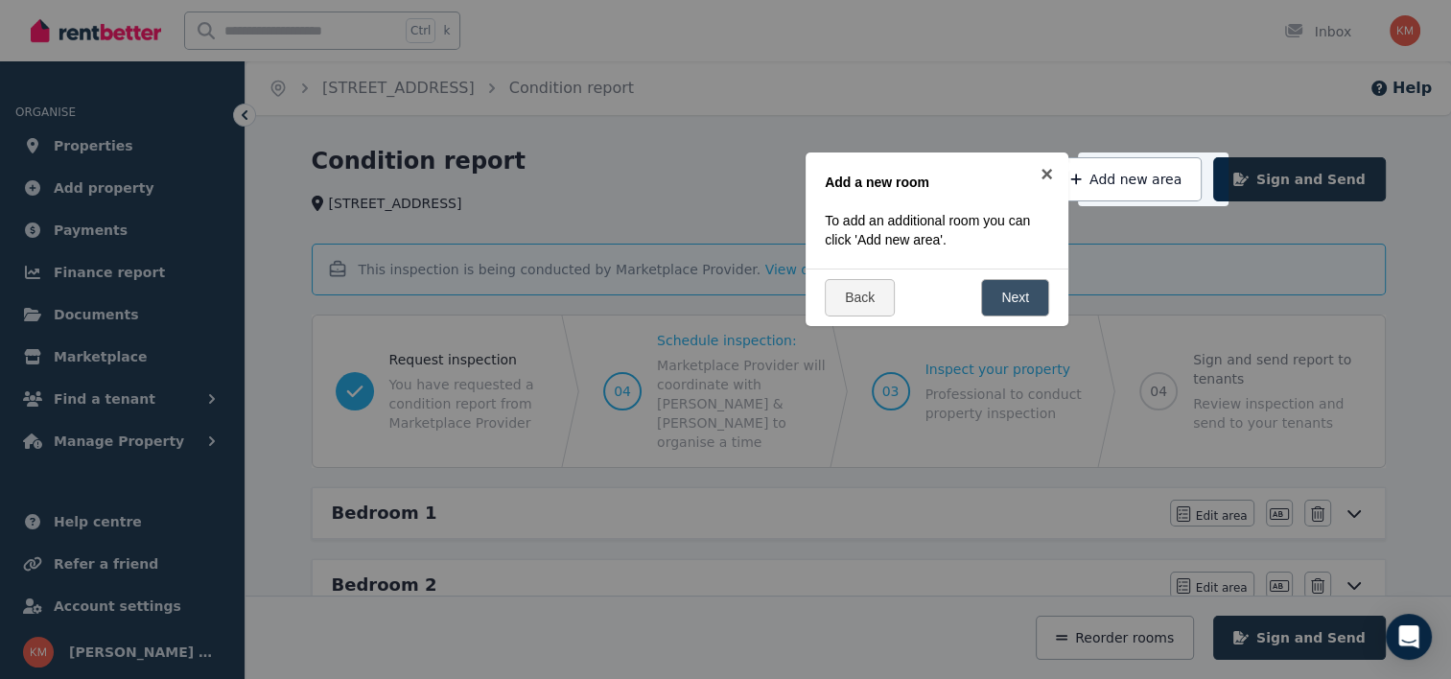
click at [808, 417] on div at bounding box center [725, 339] width 1451 height 679
click at [1005, 298] on link "Next" at bounding box center [1015, 297] width 68 height 37
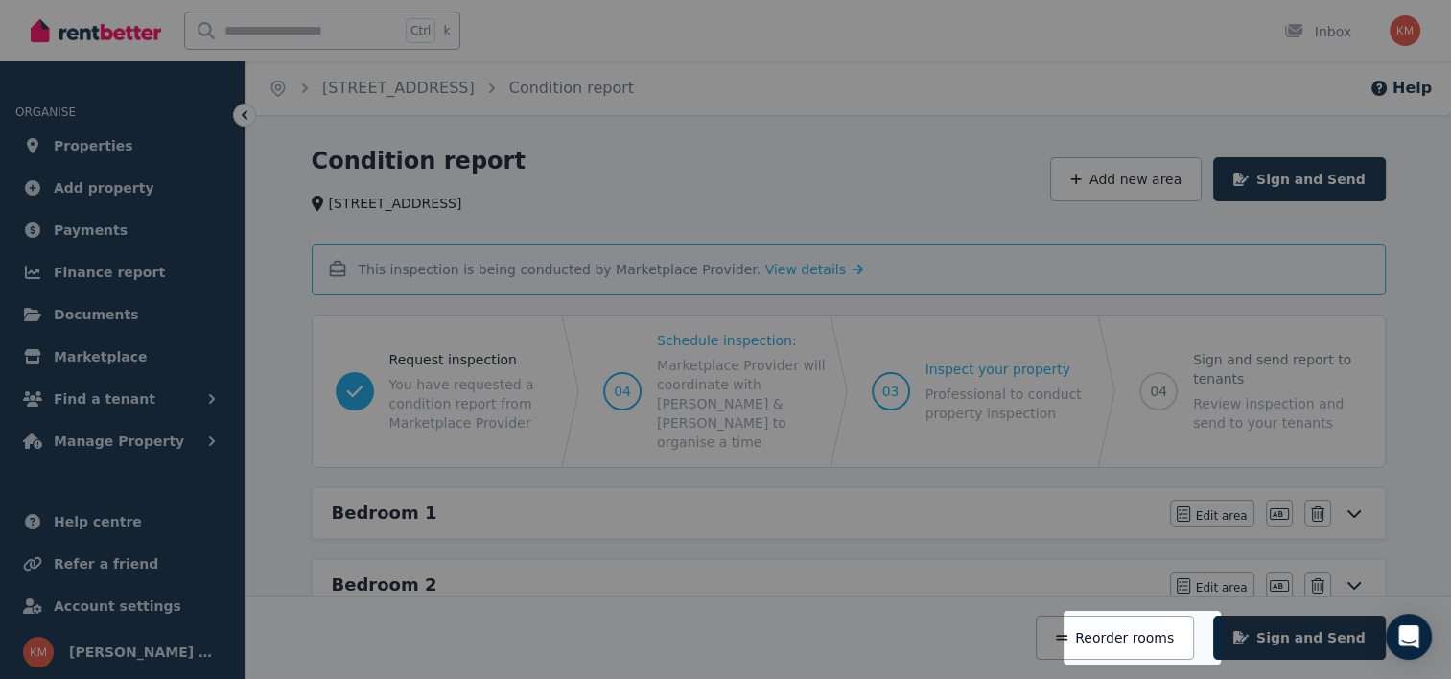
scroll to position [327, 0]
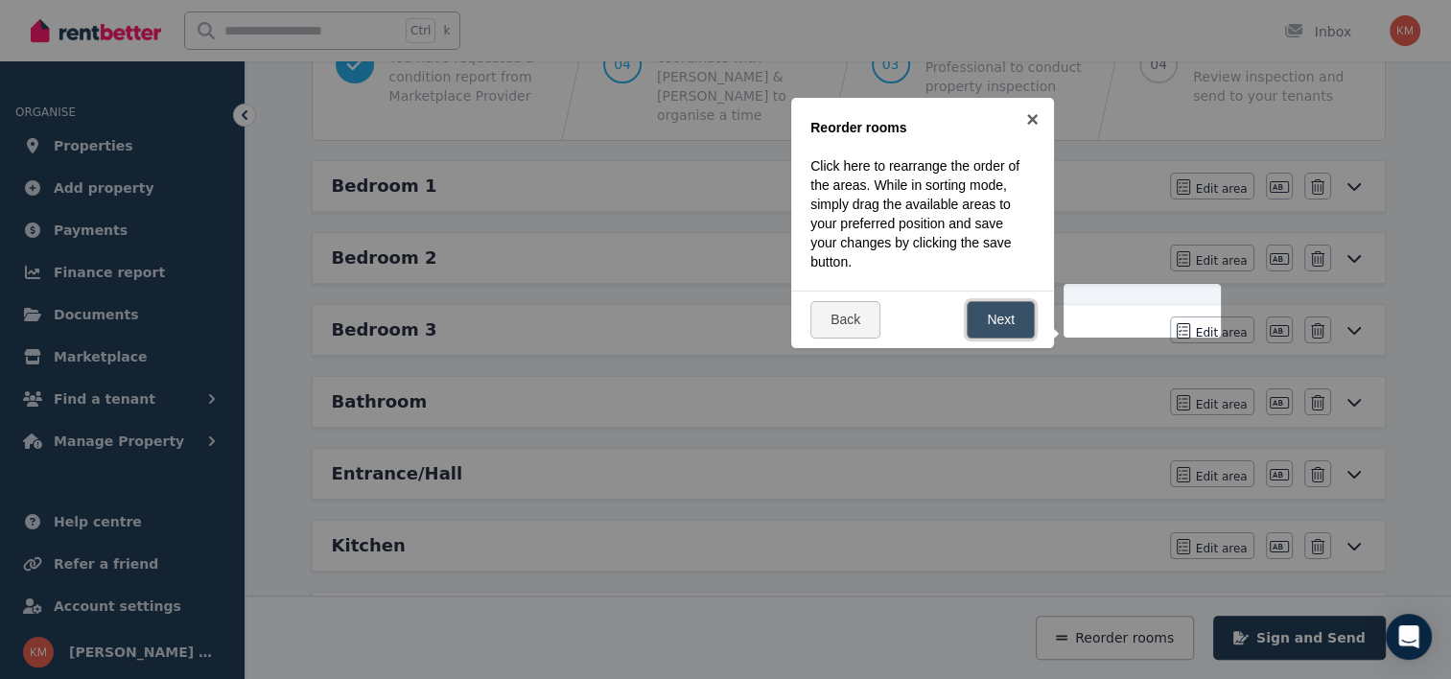
click at [989, 311] on link "Next" at bounding box center [1001, 319] width 68 height 37
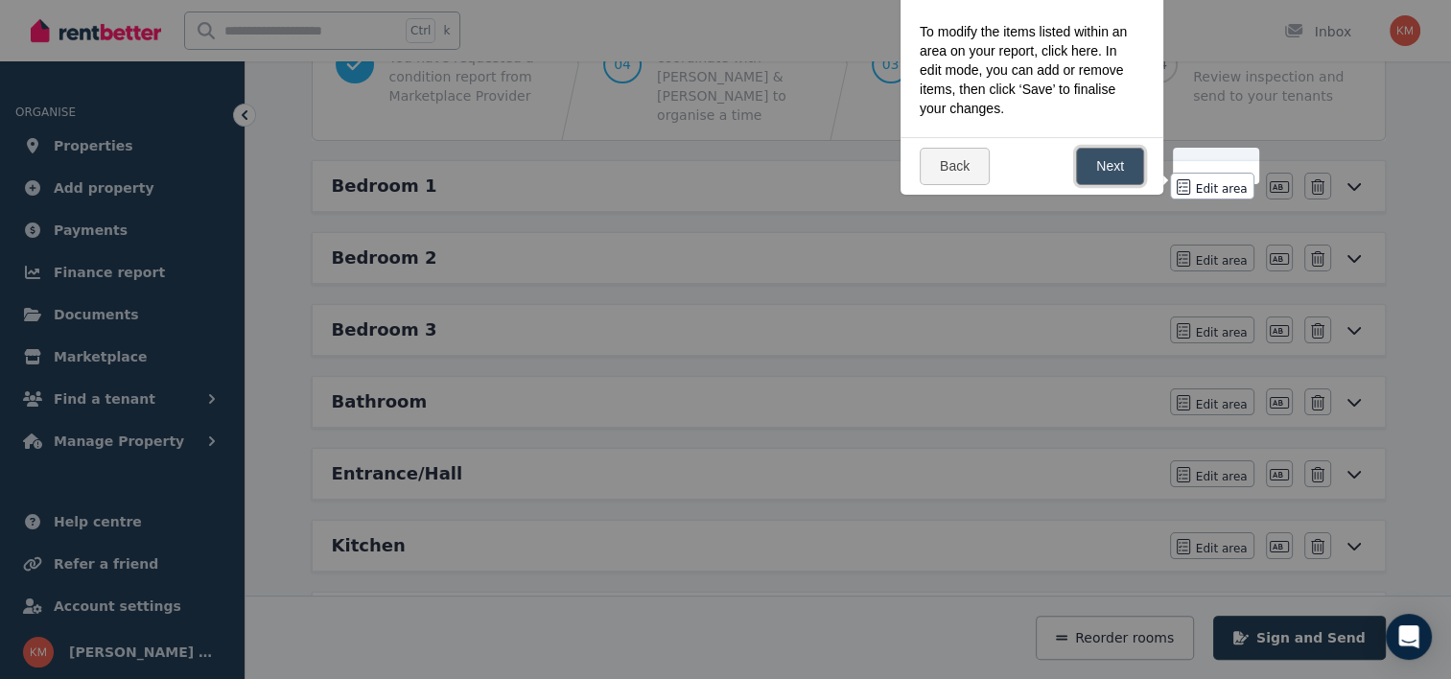
click at [1089, 160] on link "Next" at bounding box center [1110, 166] width 68 height 37
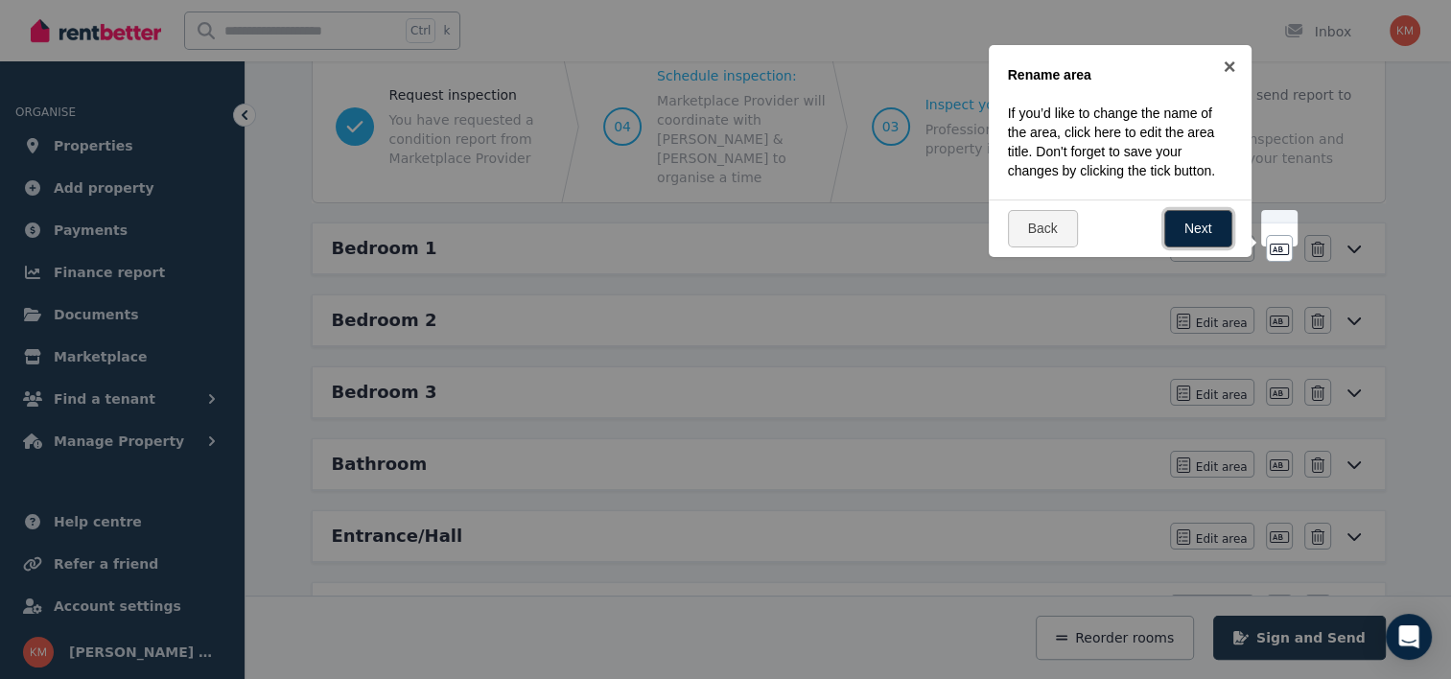
scroll to position [259, 0]
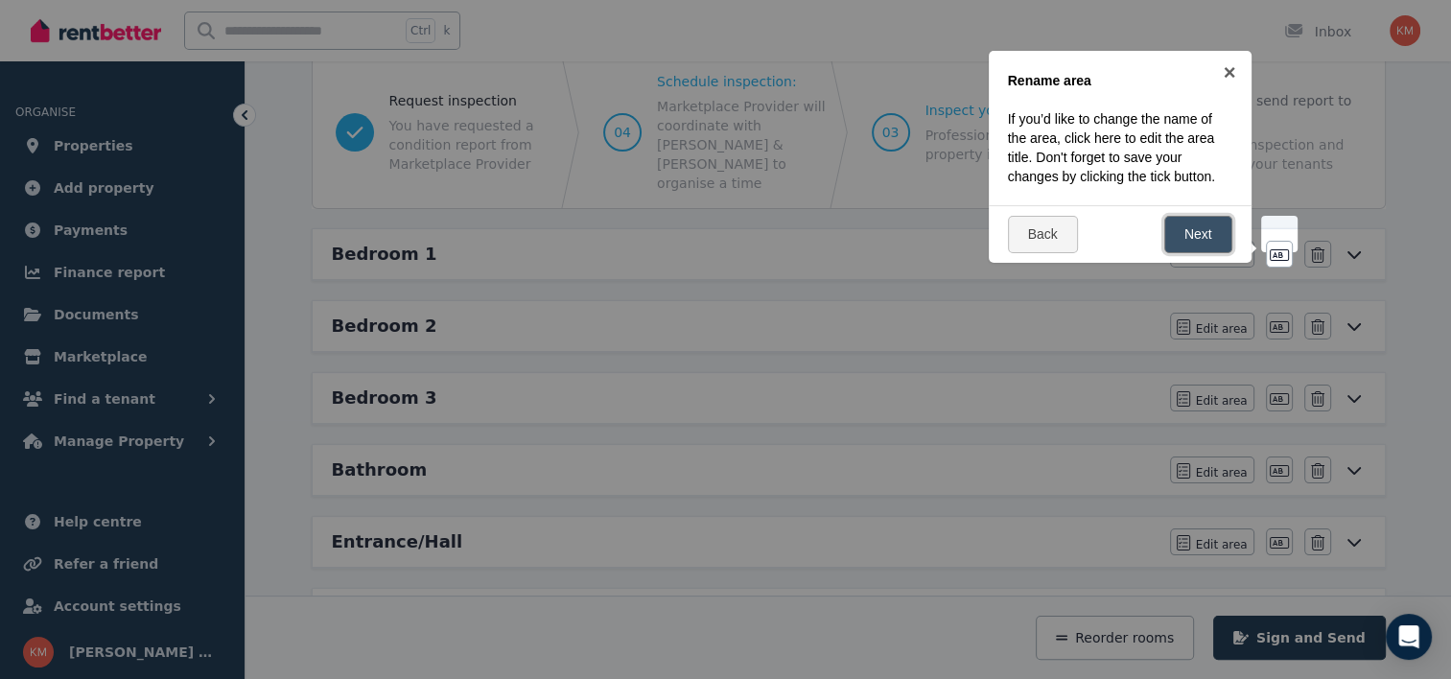
click at [1179, 234] on link "Next" at bounding box center [1198, 234] width 68 height 37
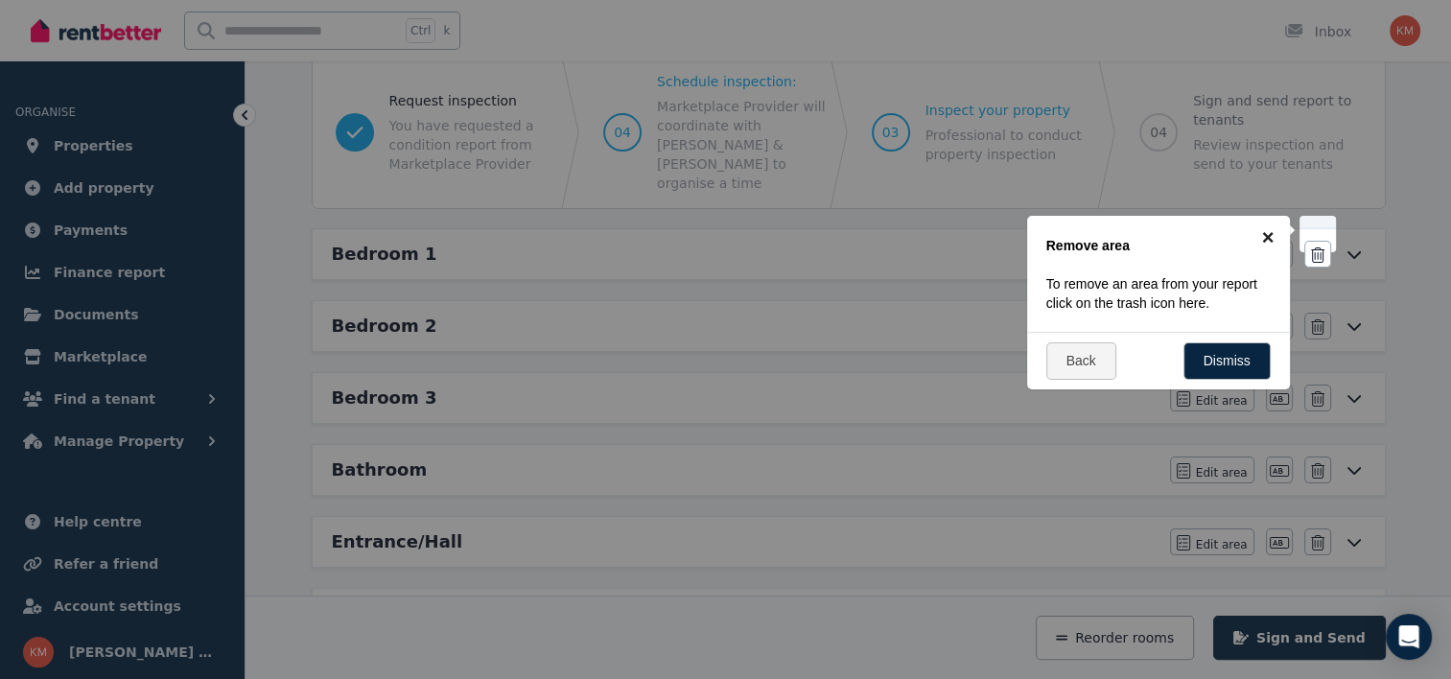
click at [1269, 238] on link "×" at bounding box center [1268, 237] width 43 height 43
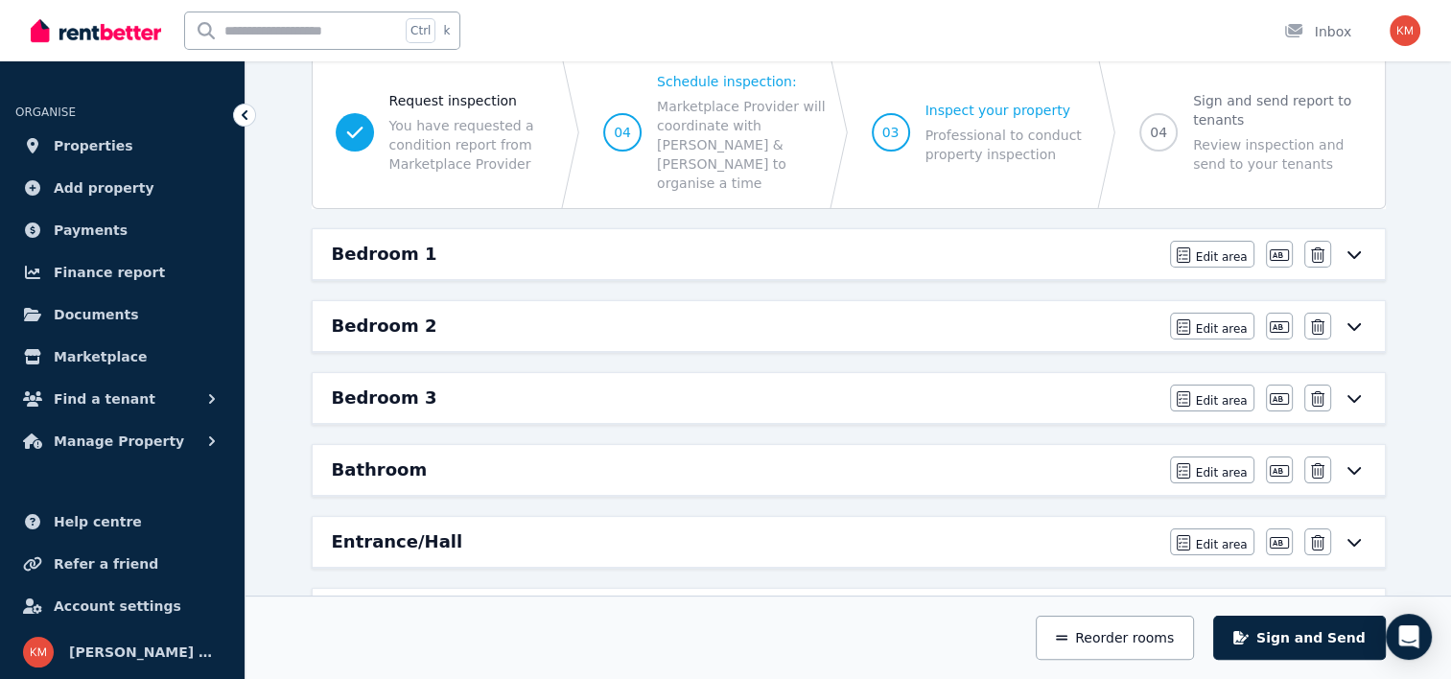
click at [1350, 245] on div "Edit area Edit area Edit name [GEOGRAPHIC_DATA]" at bounding box center [1268, 254] width 196 height 27
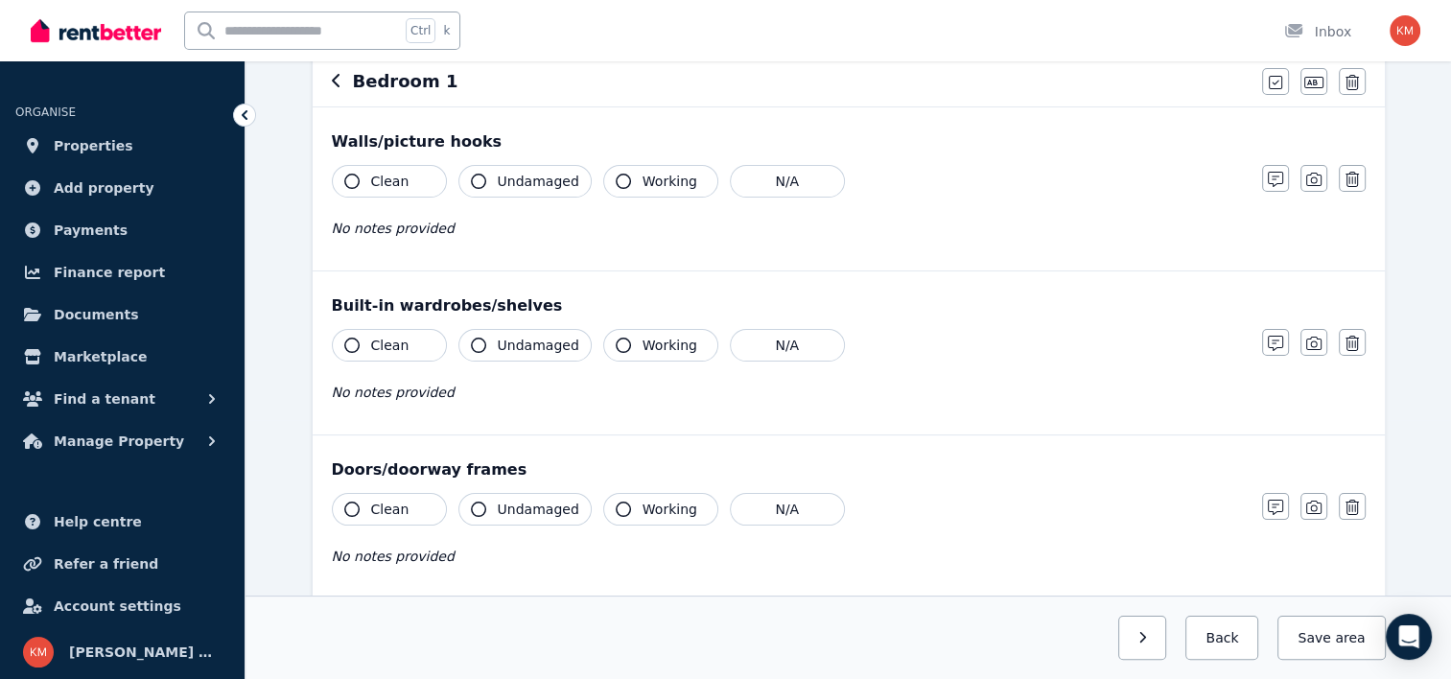
scroll to position [0, 0]
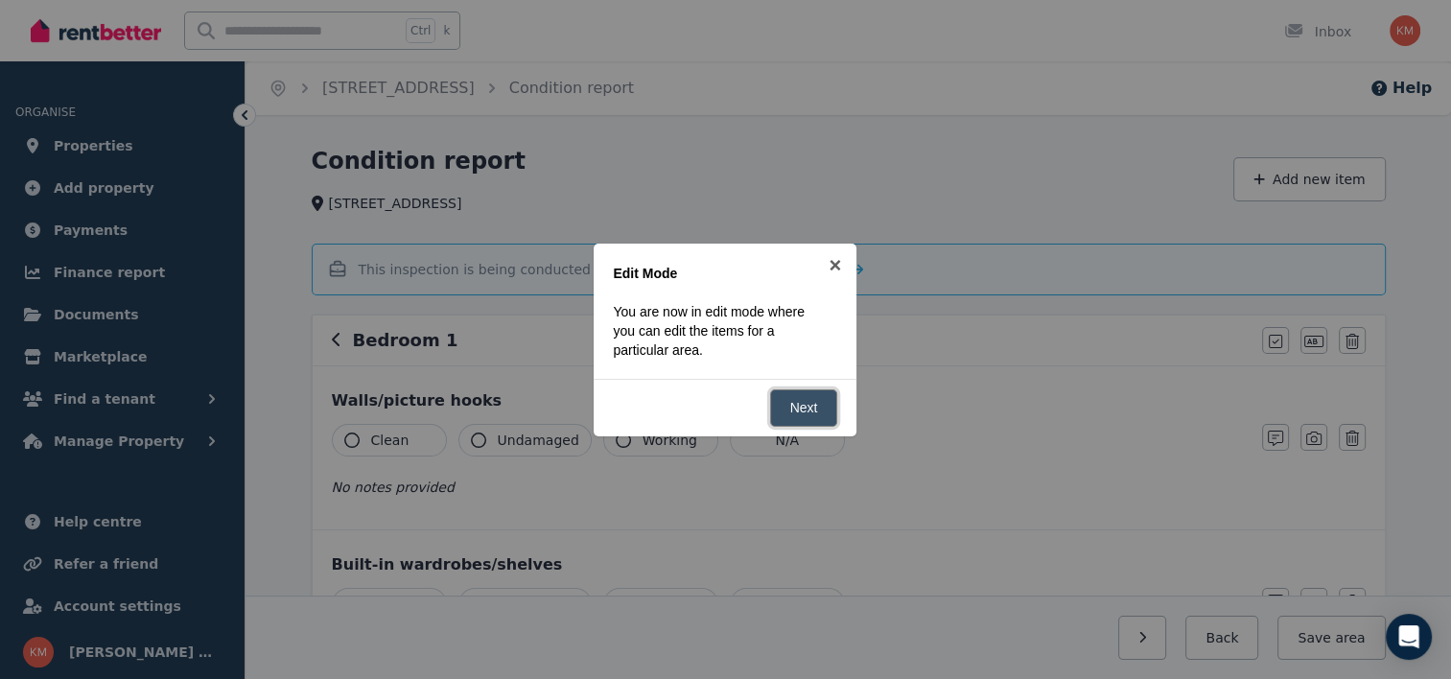
click at [811, 399] on link "Next" at bounding box center [804, 407] width 68 height 37
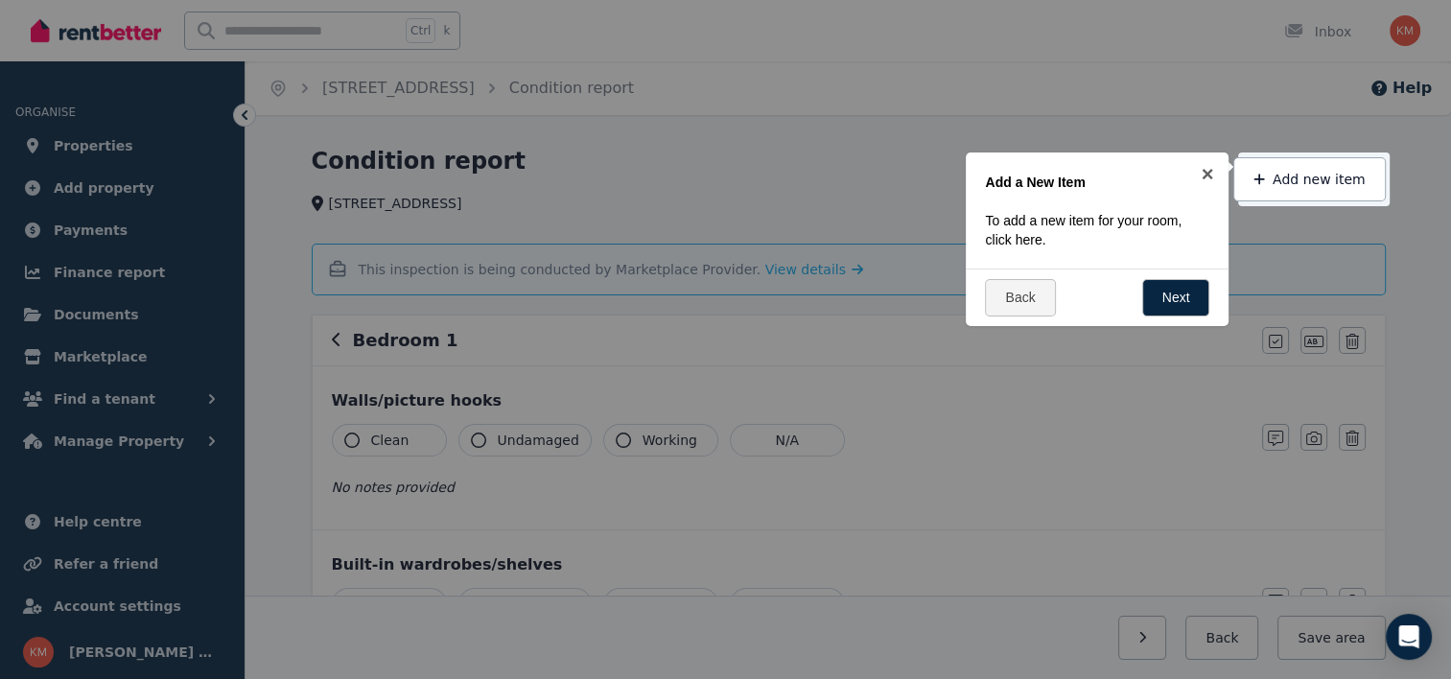
click at [1070, 392] on div at bounding box center [725, 339] width 1451 height 679
click at [1179, 294] on link "Next" at bounding box center [1176, 297] width 68 height 37
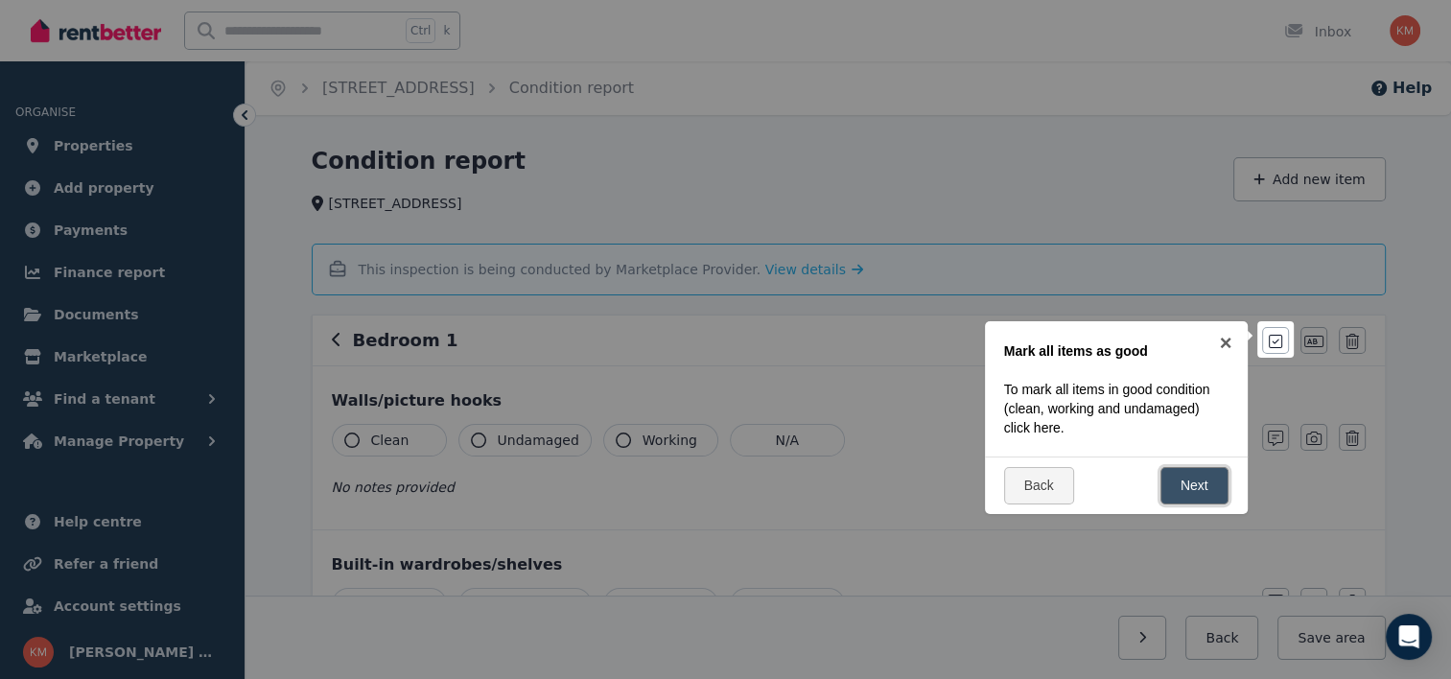
click at [1194, 483] on link "Next" at bounding box center [1195, 485] width 68 height 37
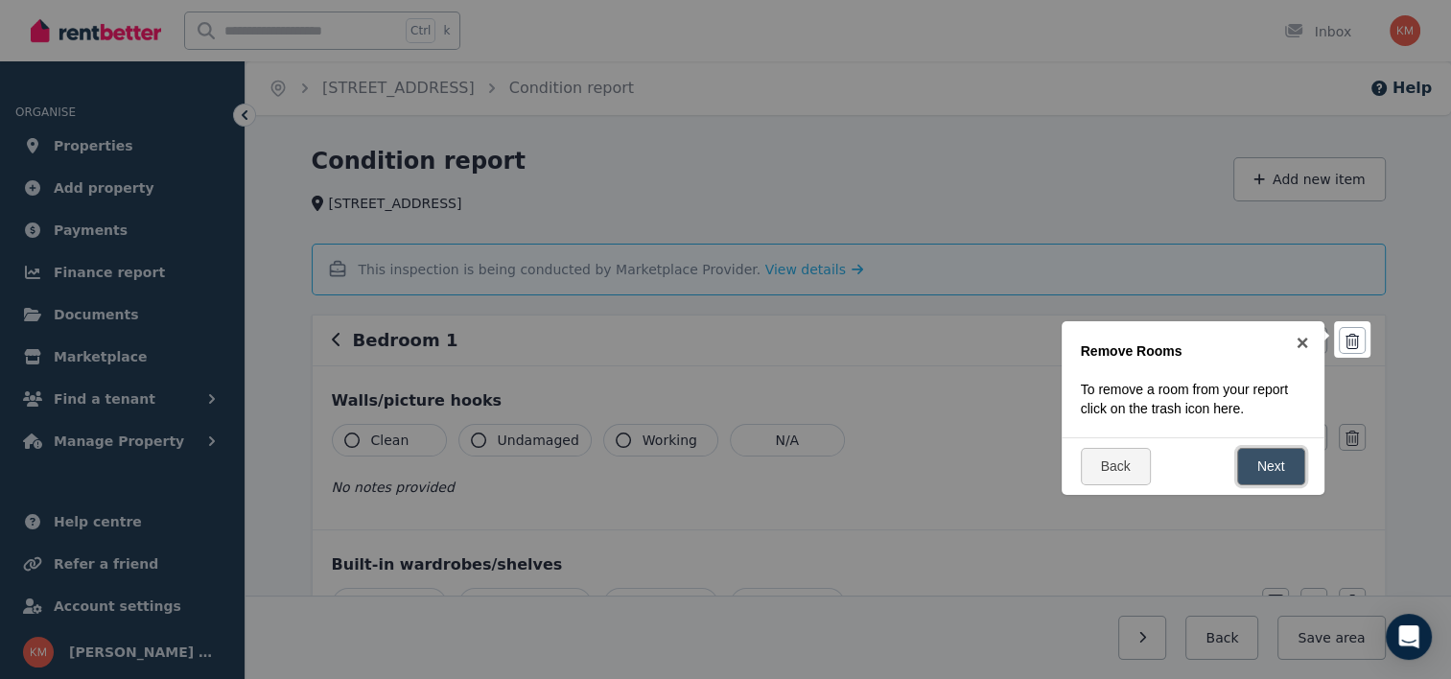
click at [1272, 465] on link "Next" at bounding box center [1271, 466] width 68 height 37
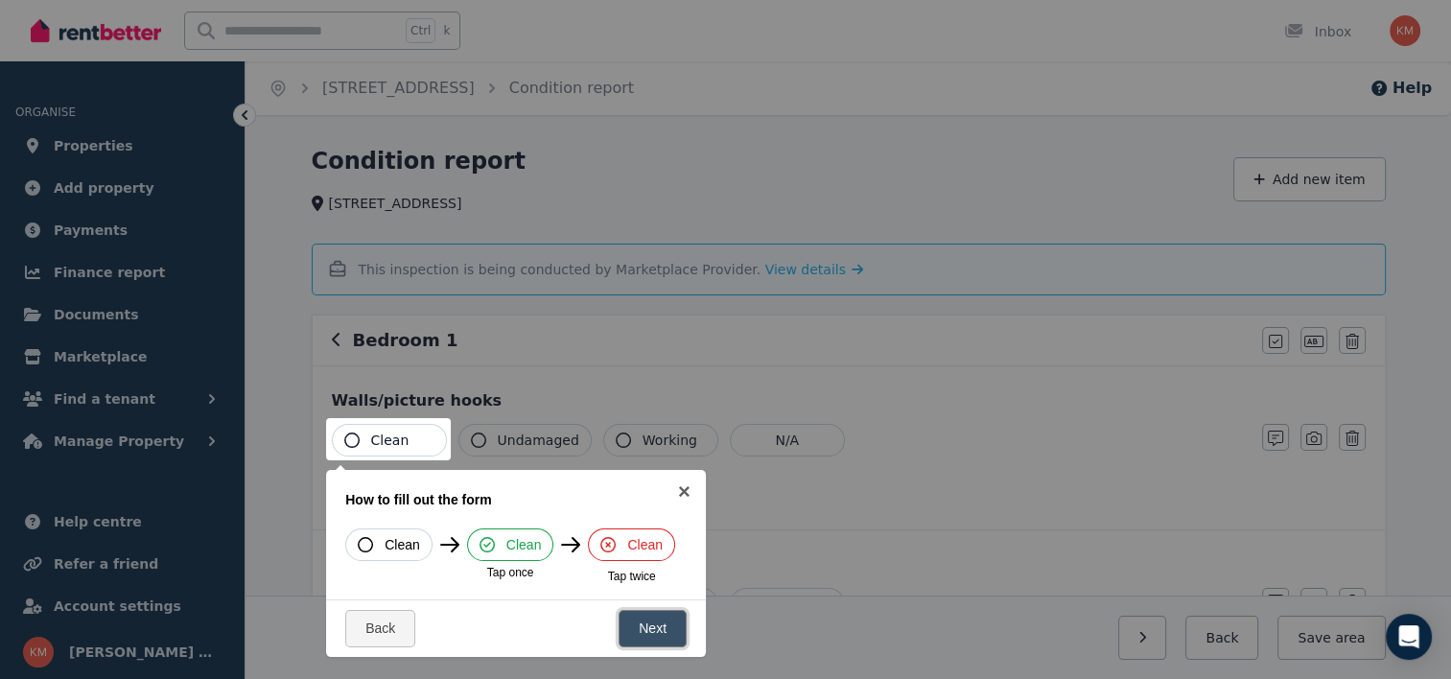
click at [654, 629] on link "Next" at bounding box center [653, 628] width 68 height 37
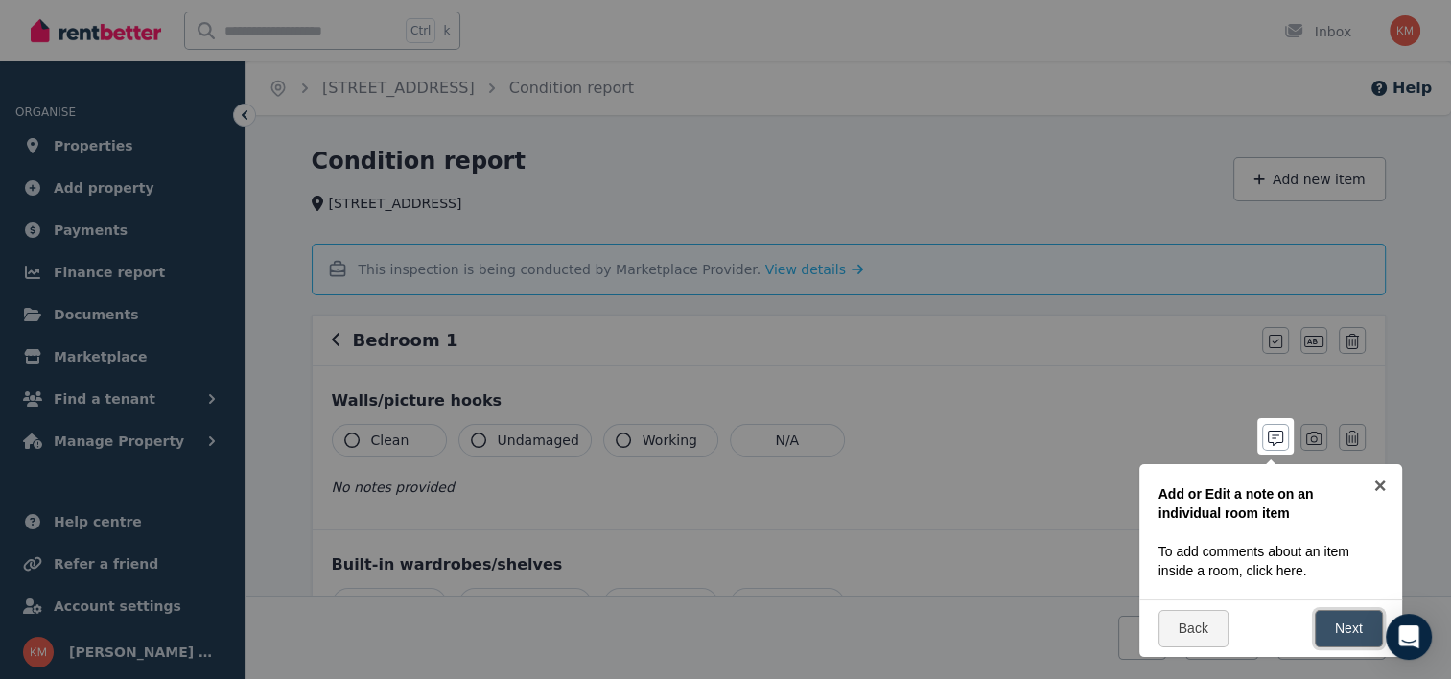
click at [1353, 616] on link "Next" at bounding box center [1349, 628] width 68 height 37
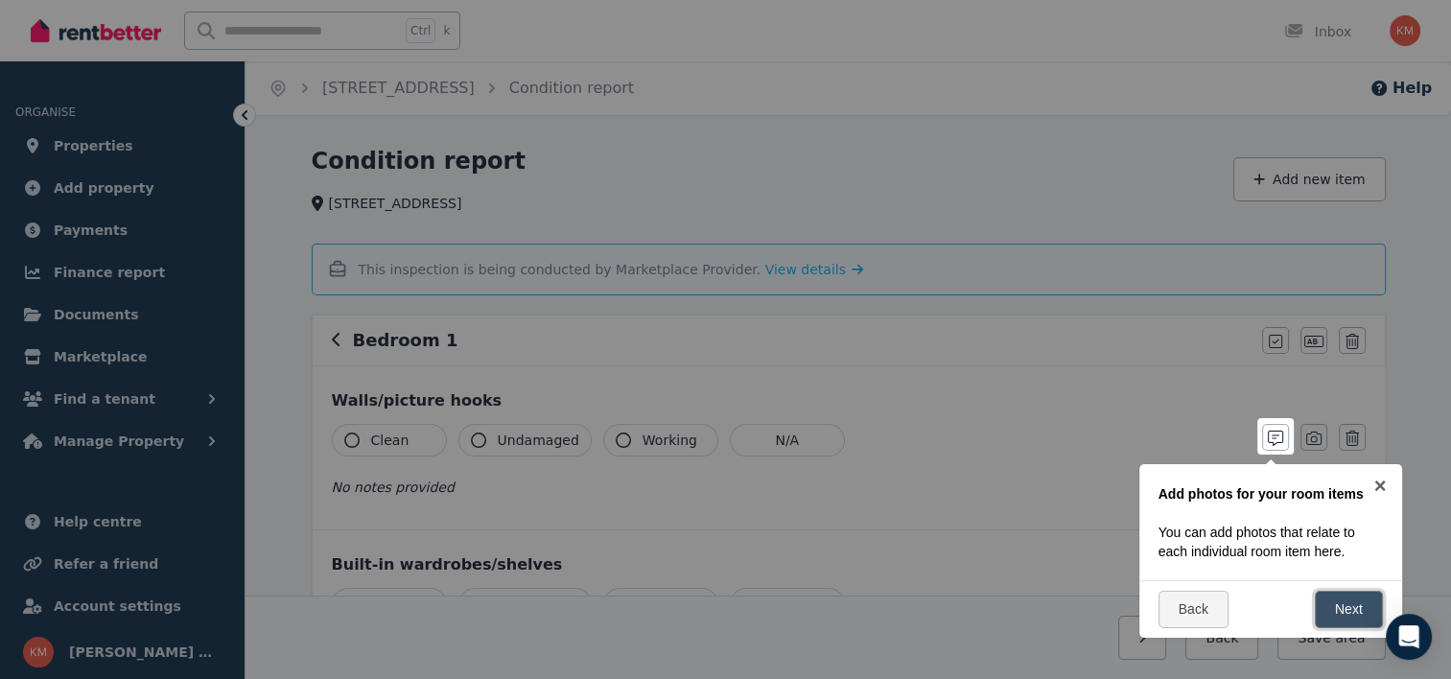
click at [1353, 616] on link "Next" at bounding box center [1349, 609] width 68 height 37
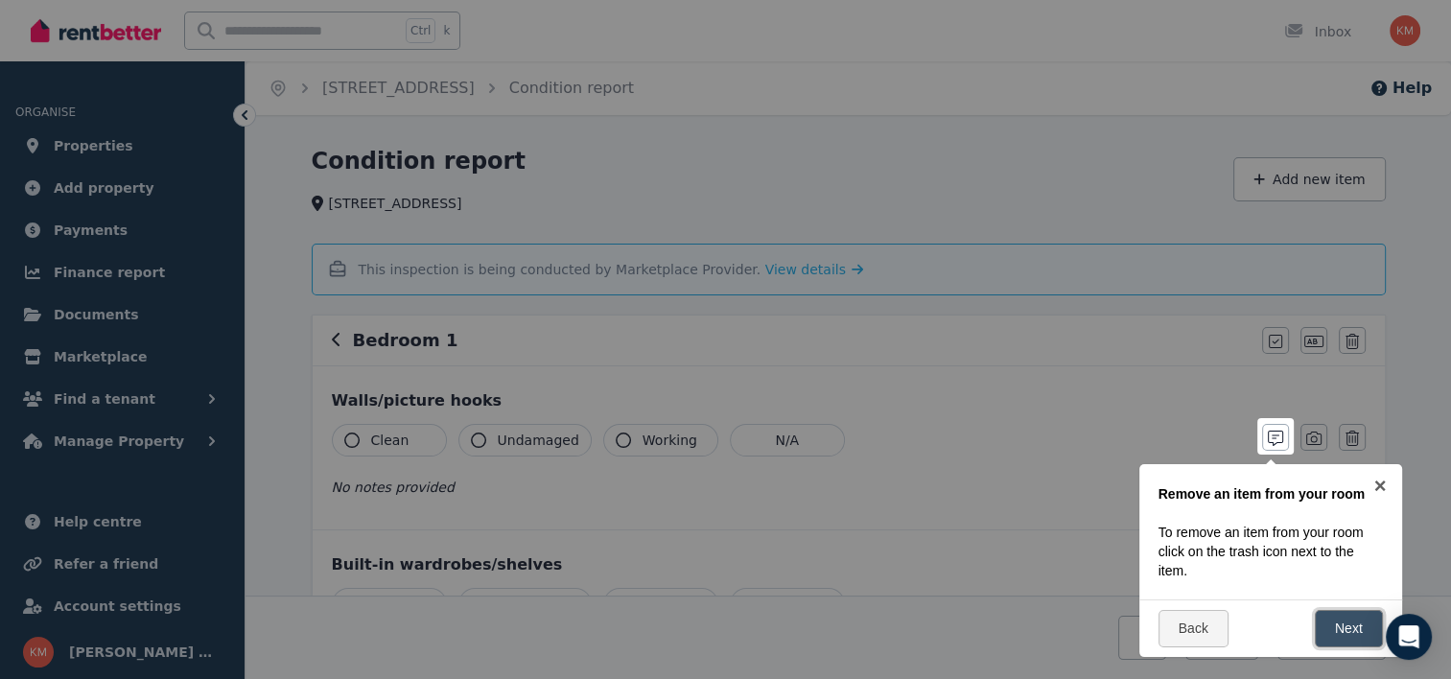
click at [1356, 631] on link "Next" at bounding box center [1349, 628] width 68 height 37
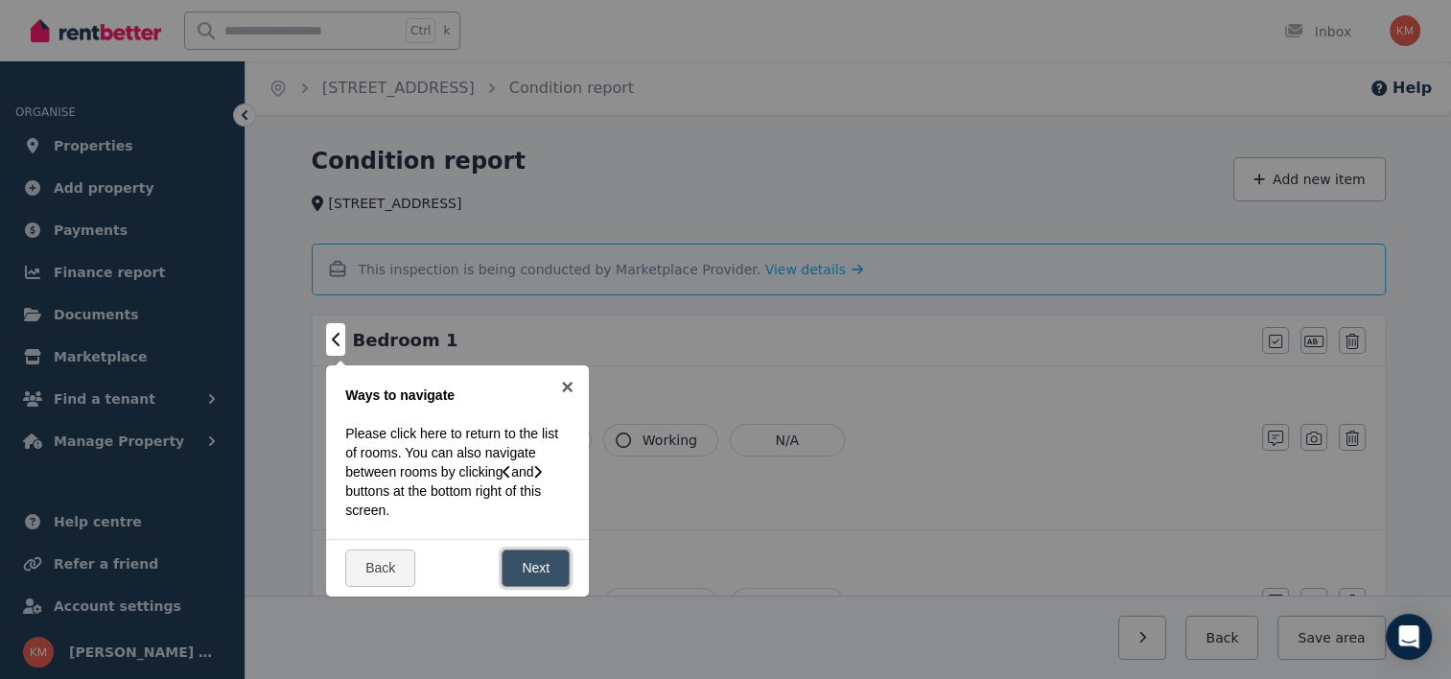
click at [537, 567] on link "Next" at bounding box center [536, 568] width 68 height 37
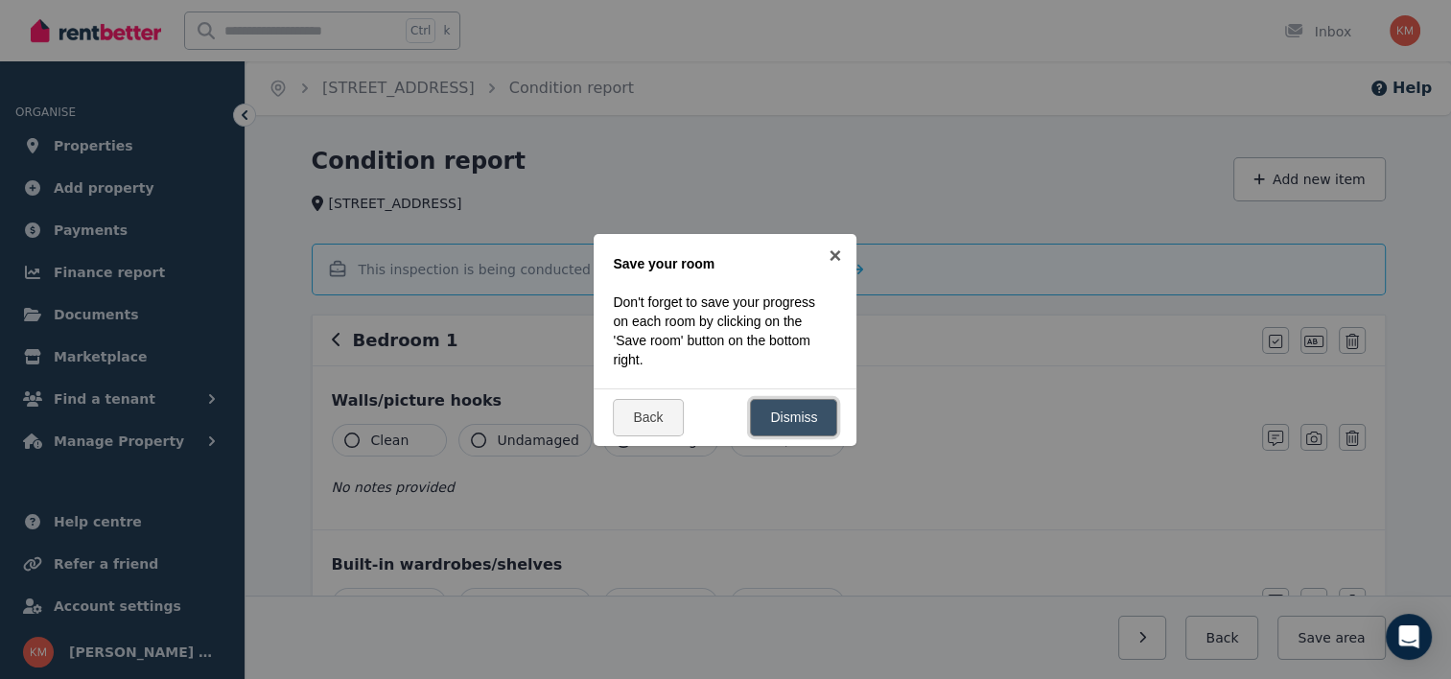
click at [788, 429] on link "Dismiss" at bounding box center [793, 417] width 87 height 37
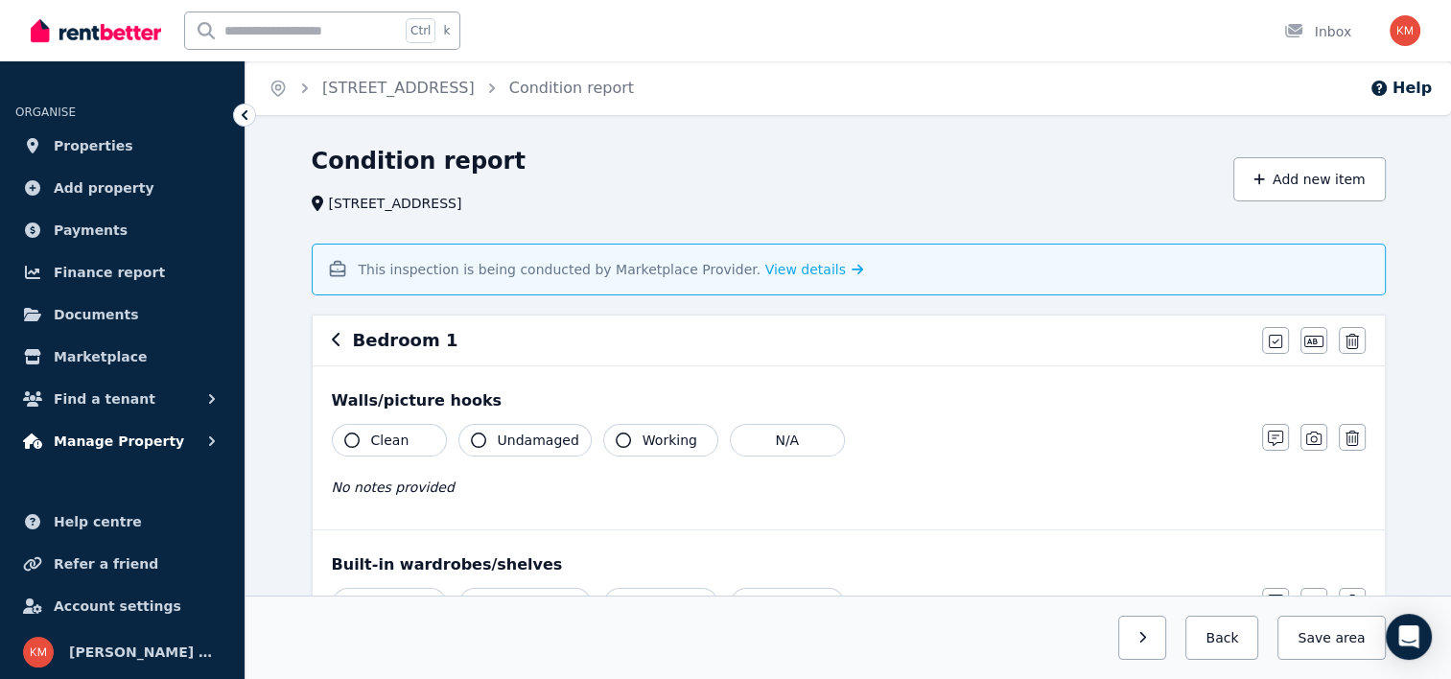
click at [180, 443] on button "Manage Property" at bounding box center [122, 441] width 214 height 38
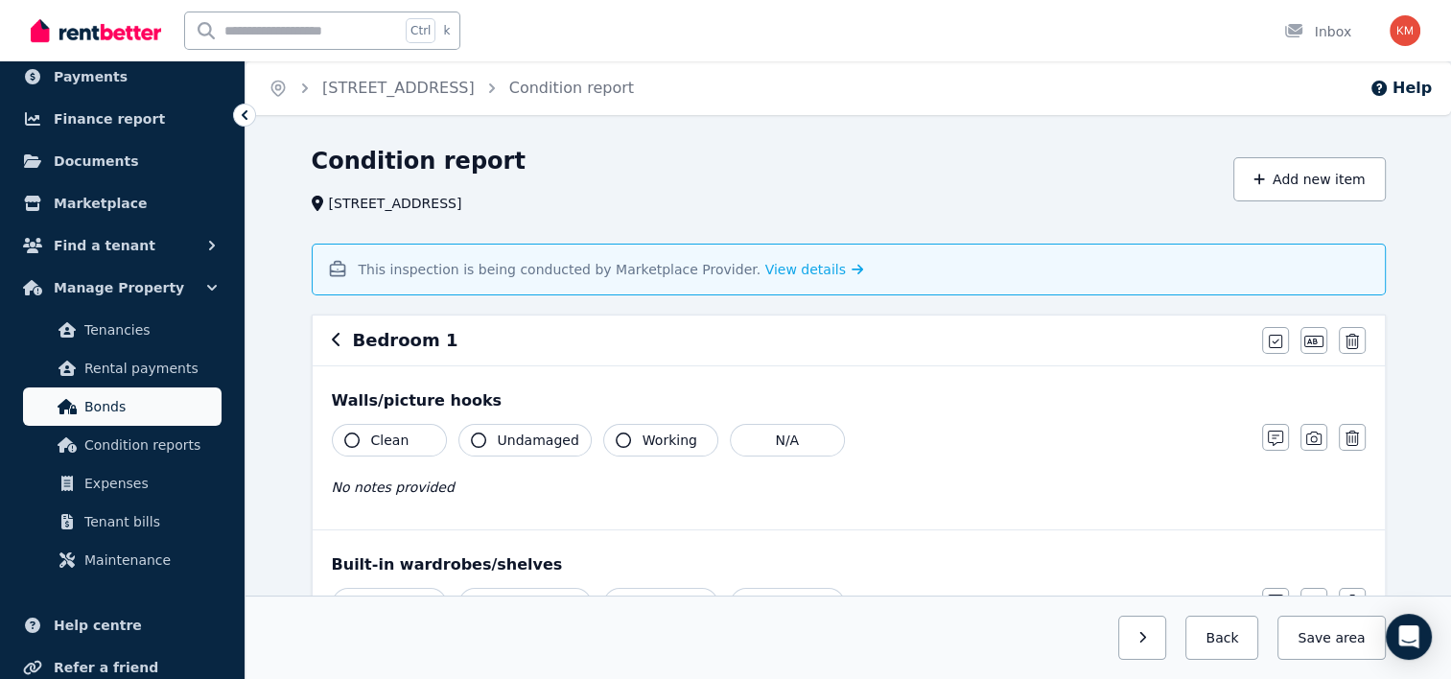
scroll to position [192, 0]
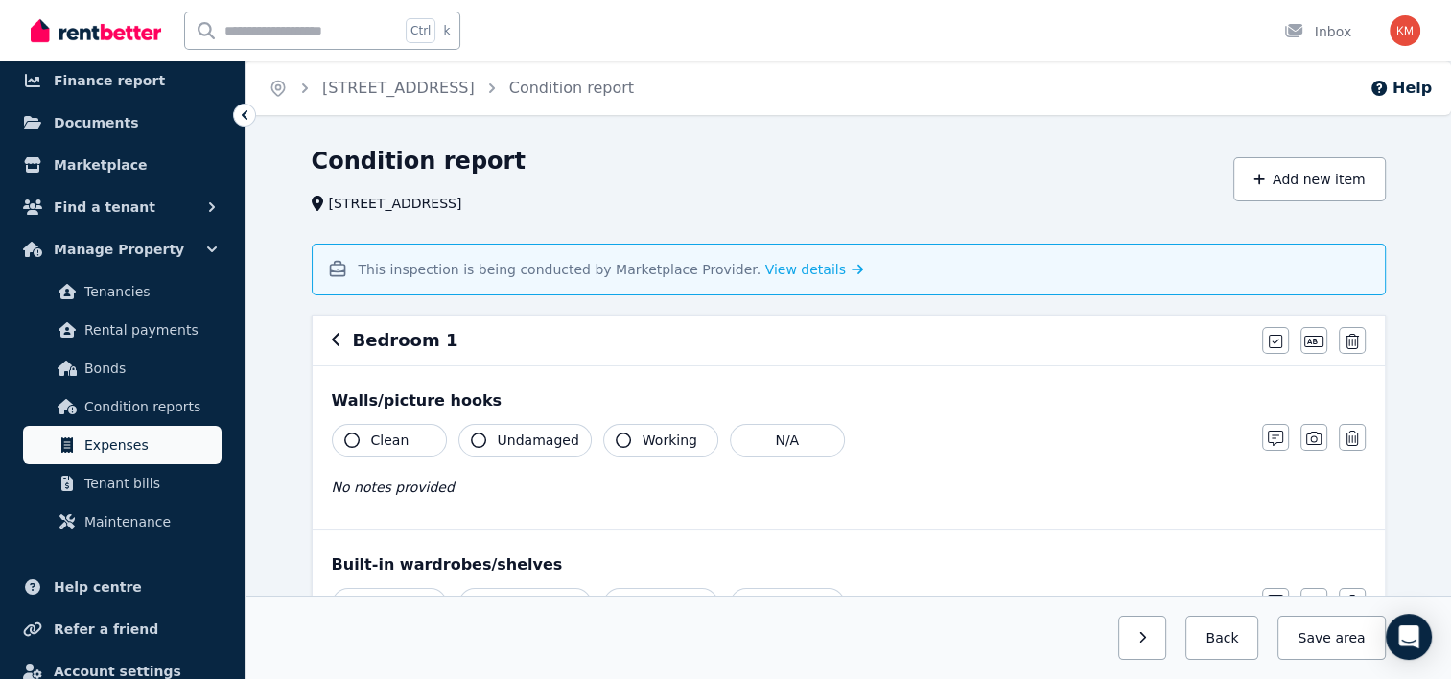
click at [93, 448] on span "Expenses" at bounding box center [148, 445] width 129 height 23
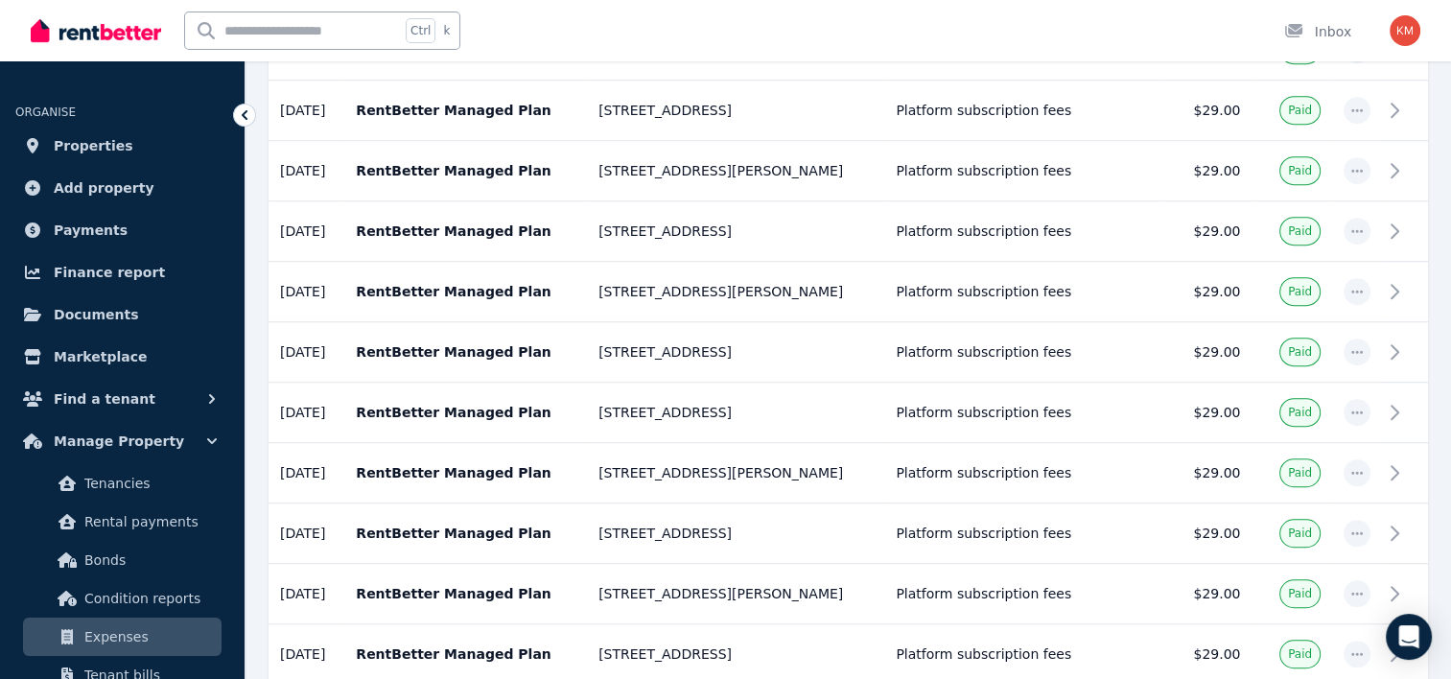
scroll to position [1182, 0]
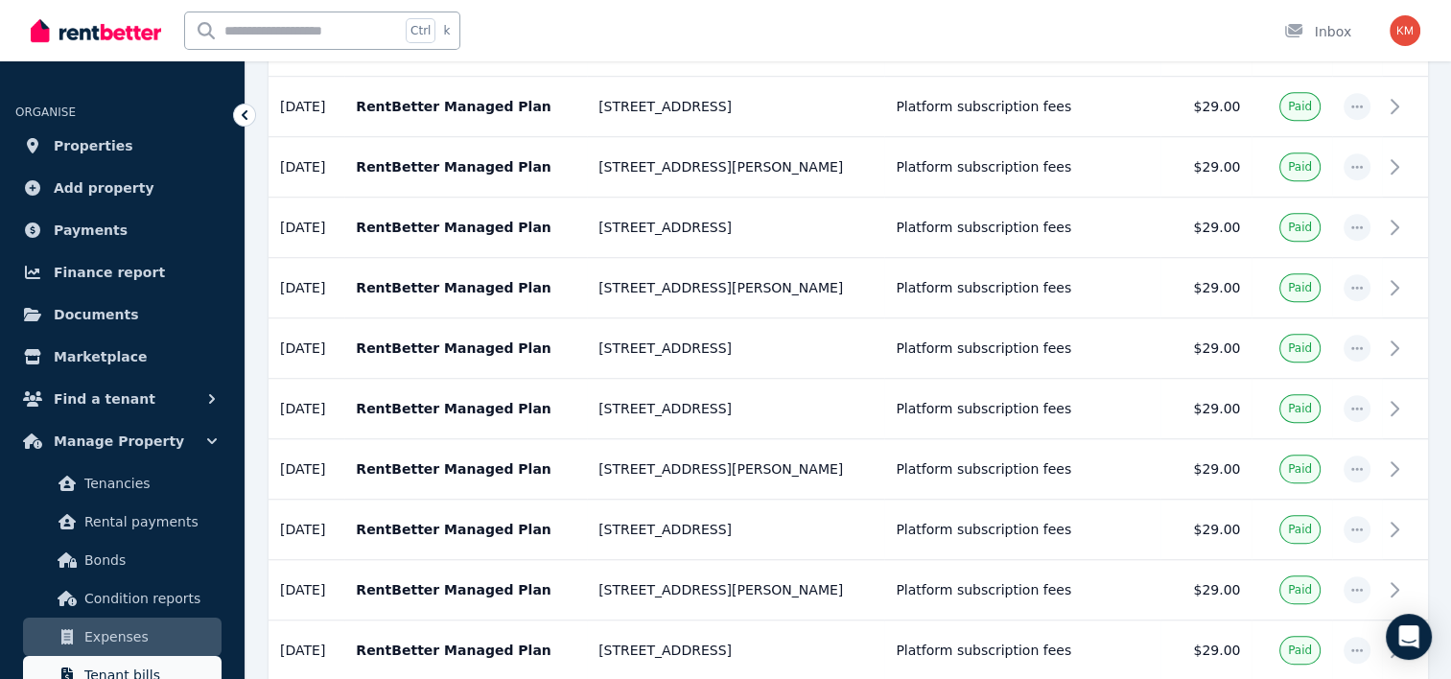
click at [127, 667] on span "Tenant bills" at bounding box center [148, 675] width 129 height 23
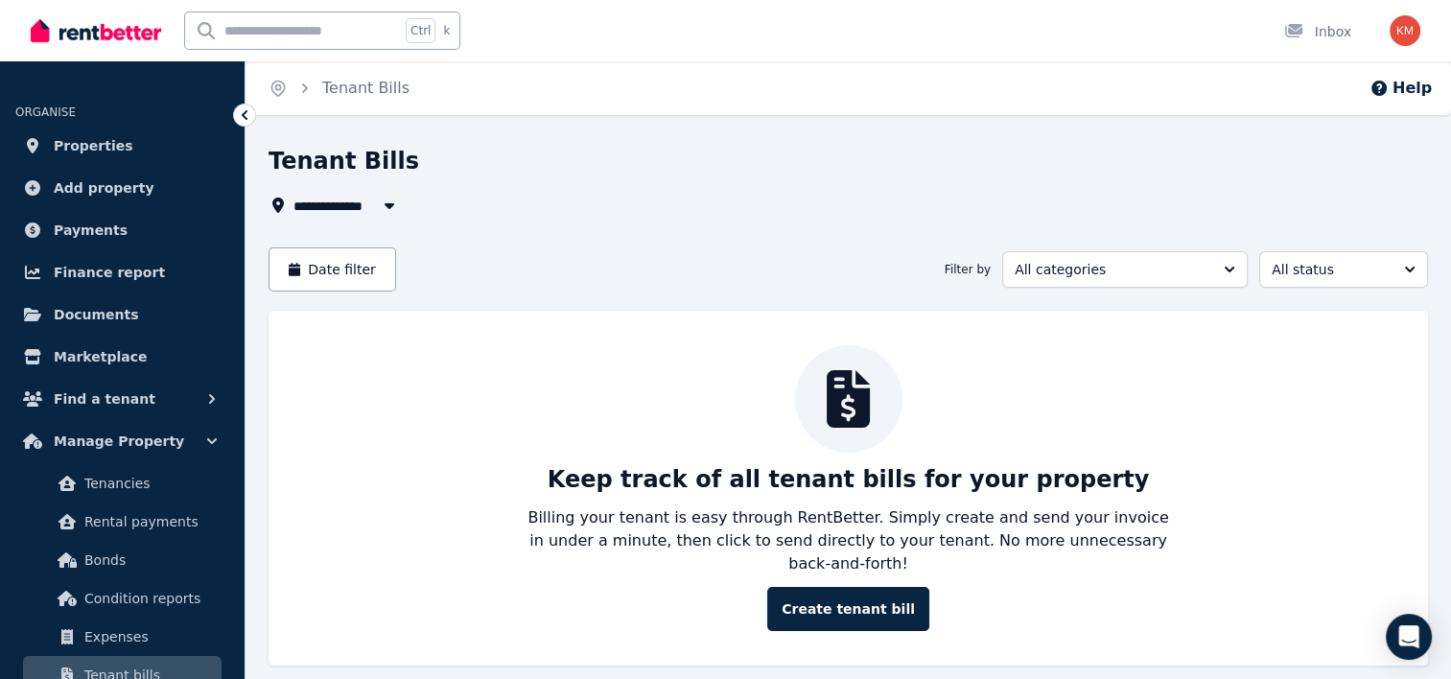
scroll to position [32, 0]
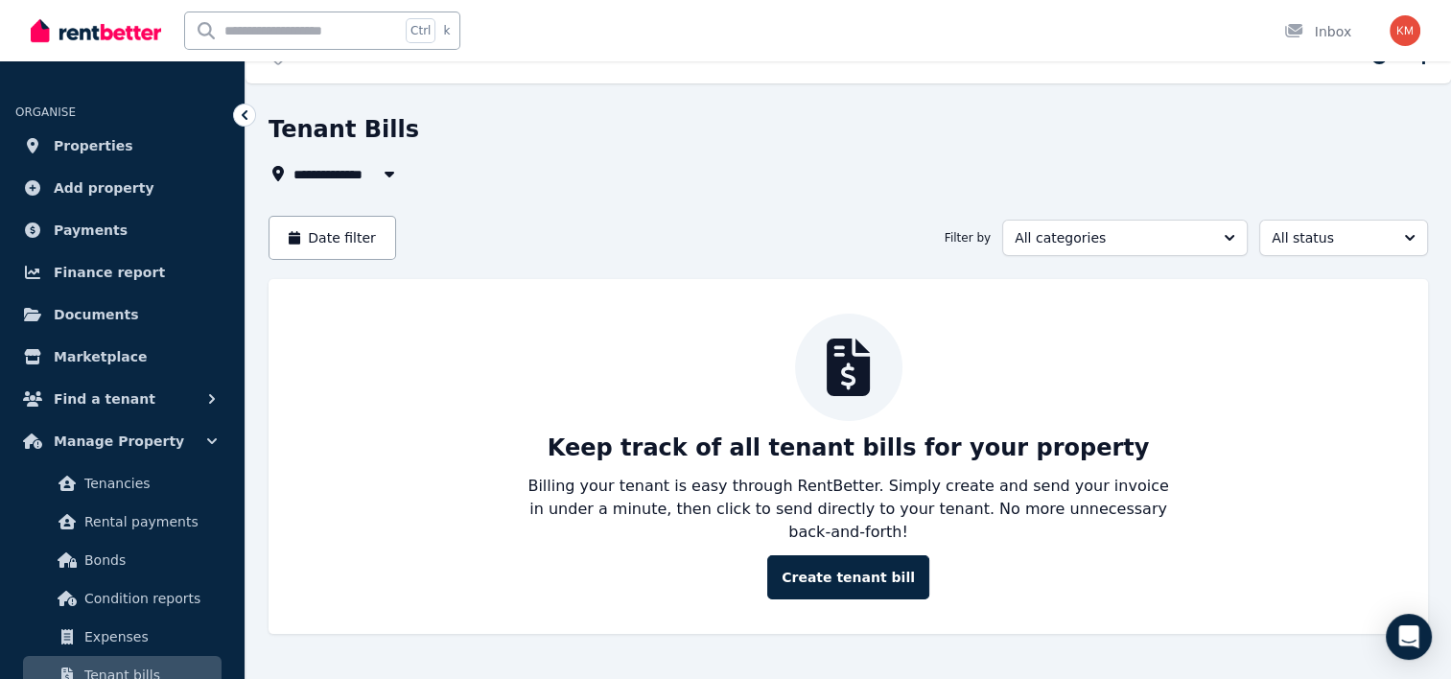
click at [242, 576] on ul "ORGANISE Properties Add property Payments Finance report Documents Marketplace …" at bounding box center [122, 407] width 245 height 652
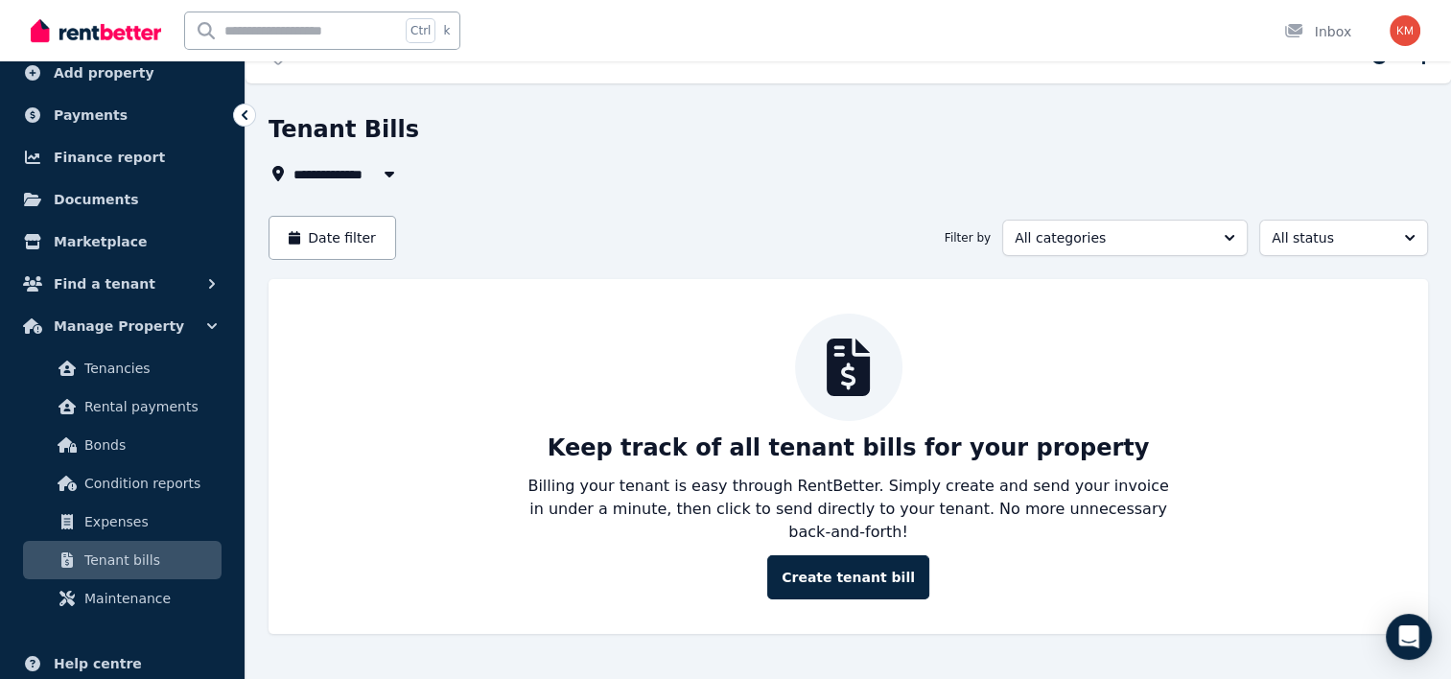
scroll to position [153, 0]
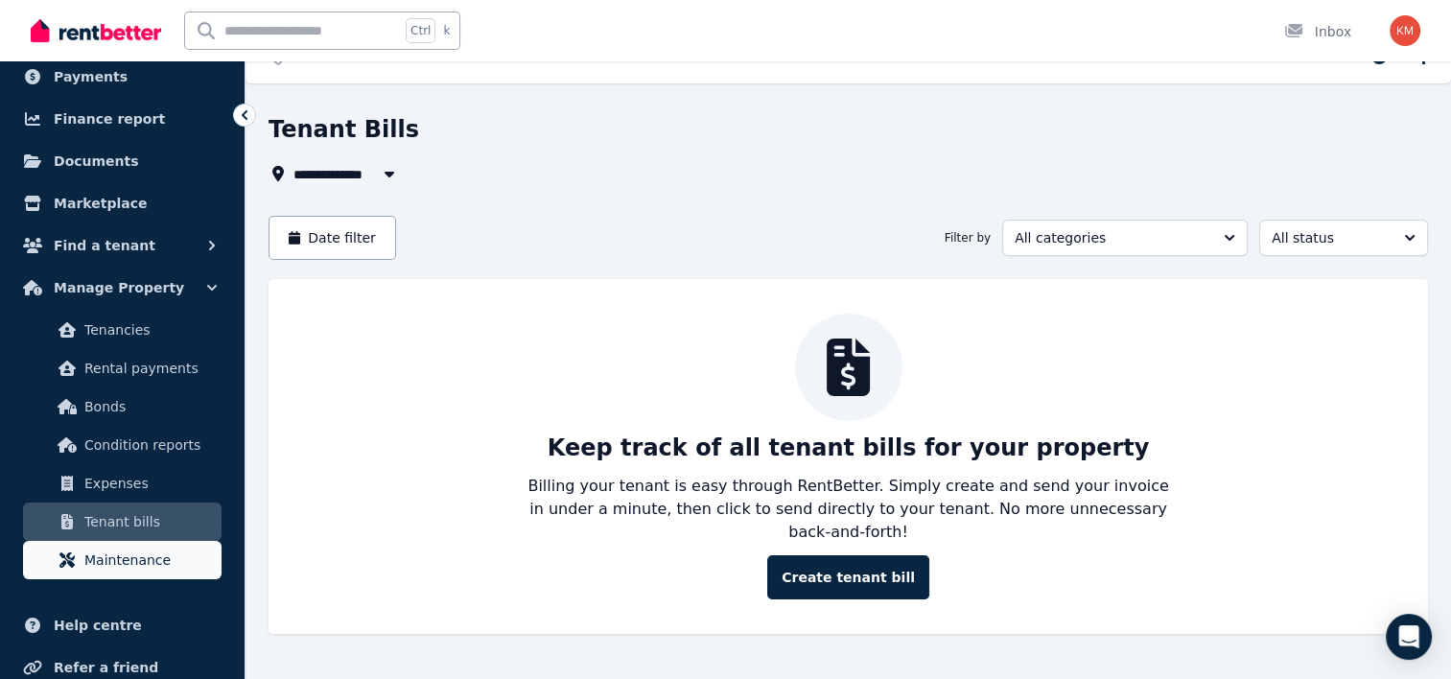
click at [164, 560] on span "Maintenance" at bounding box center [148, 560] width 129 height 23
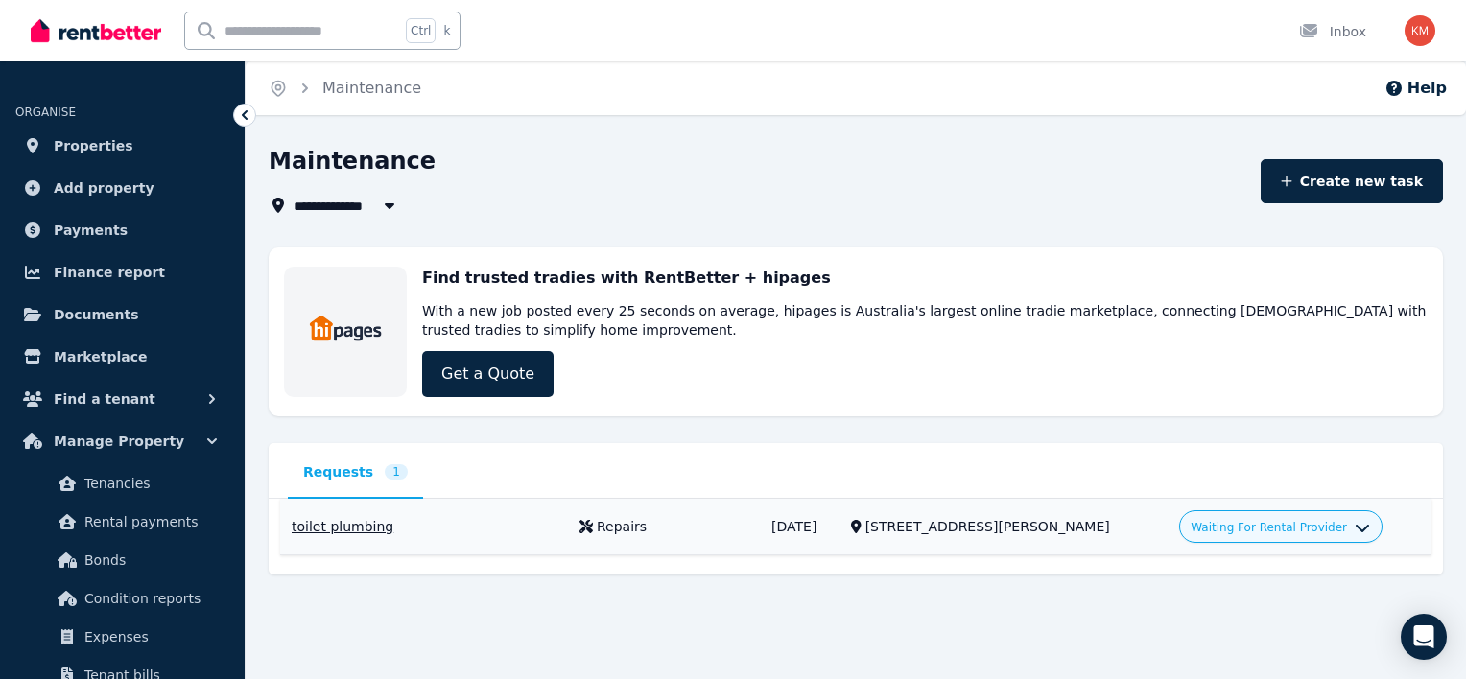
click at [369, 527] on div "toilet plumbing" at bounding box center [424, 526] width 265 height 19
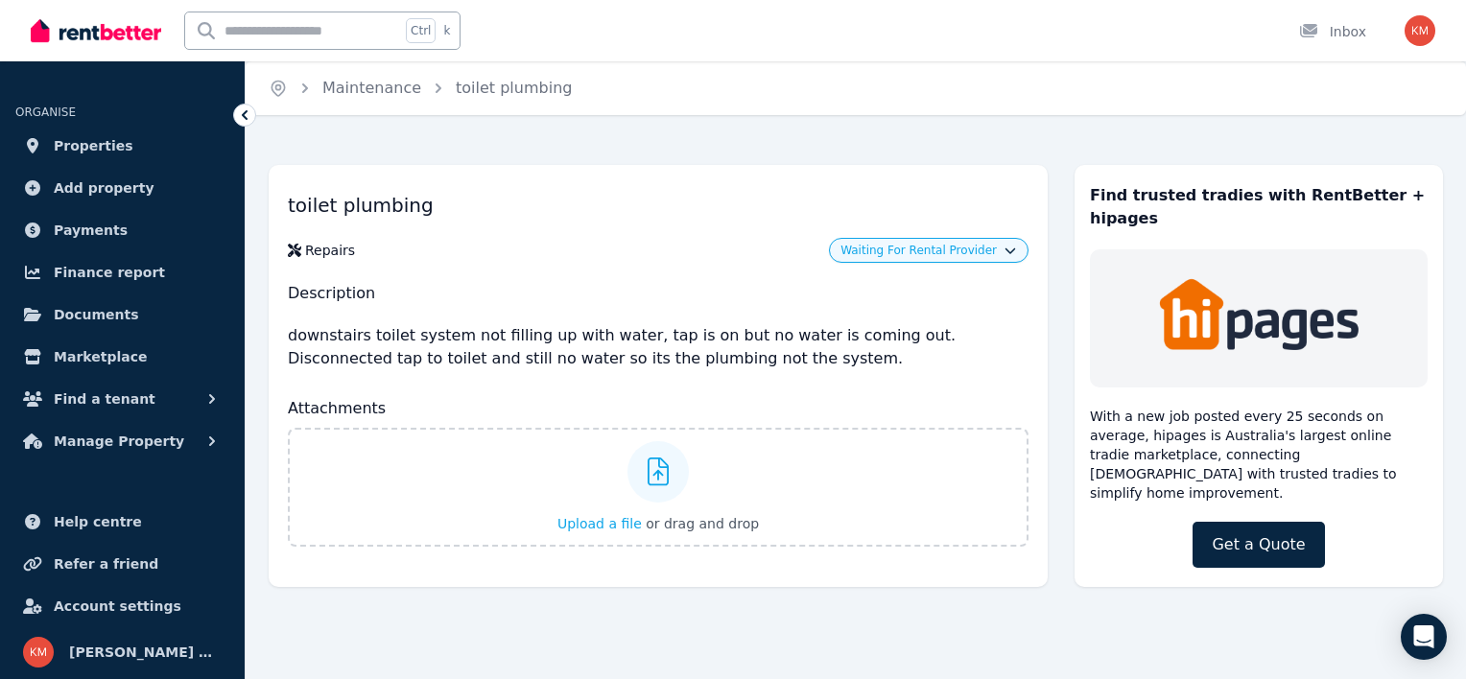
click at [1005, 256] on button "Waiting For Rental Provider" at bounding box center [928, 250] width 176 height 15
click at [538, 214] on h1 "toilet plumbing" at bounding box center [658, 205] width 740 height 42
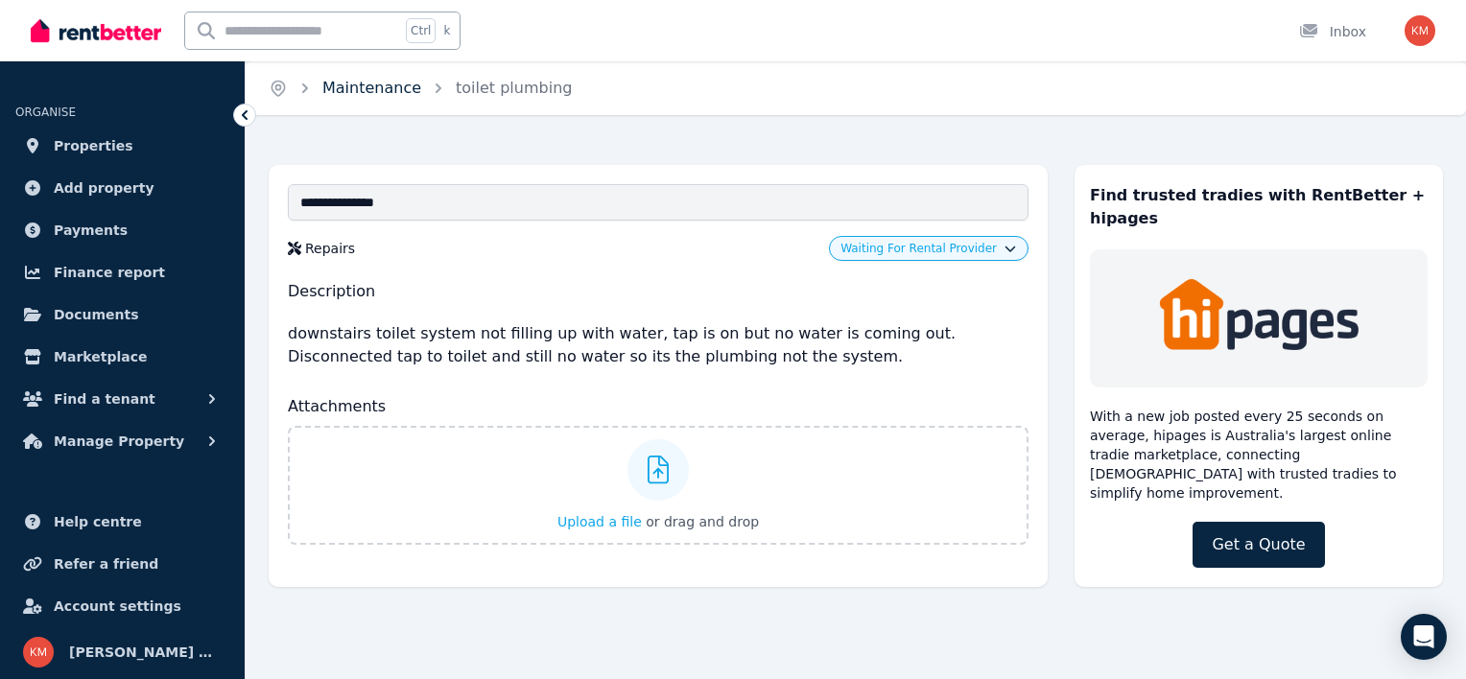
click at [340, 89] on link "Maintenance" at bounding box center [371, 88] width 99 height 18
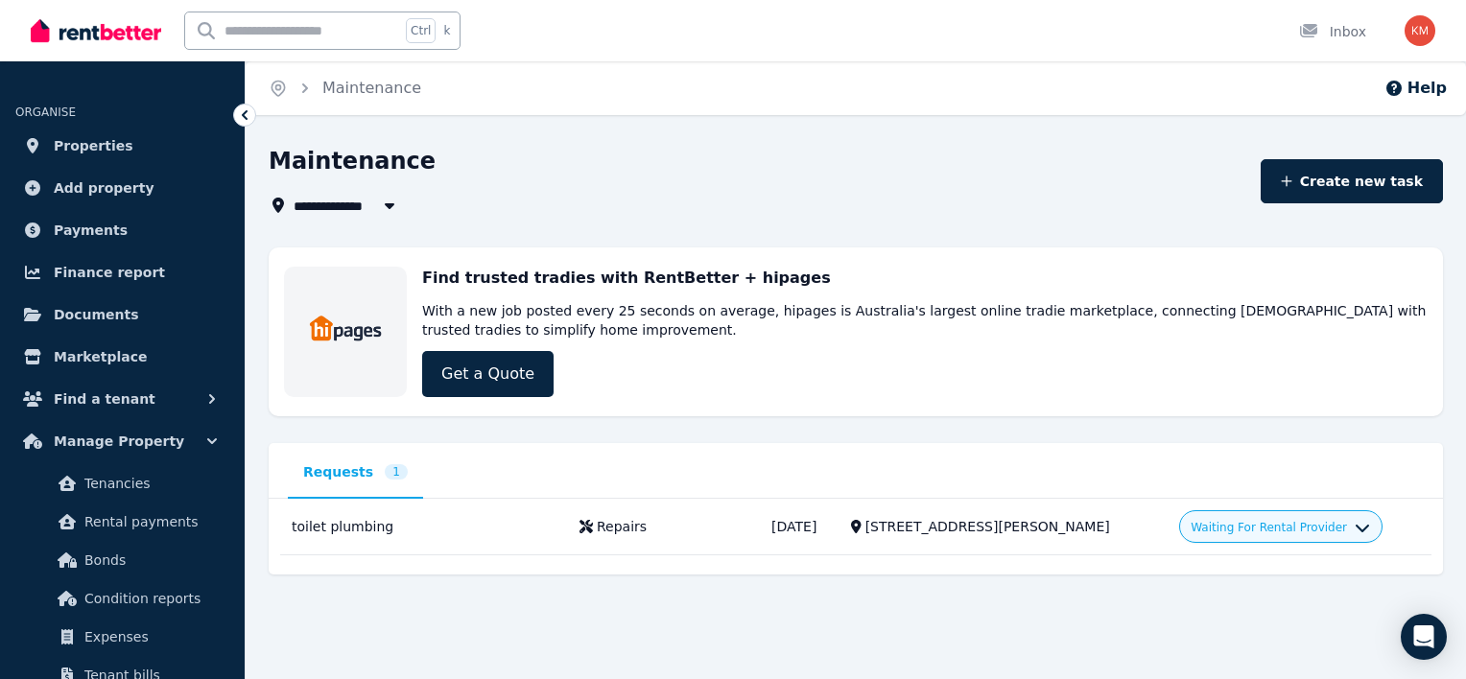
click at [339, 472] on span "Requests" at bounding box center [338, 471] width 70 height 19
click at [96, 139] on span "Properties" at bounding box center [94, 145] width 80 height 23
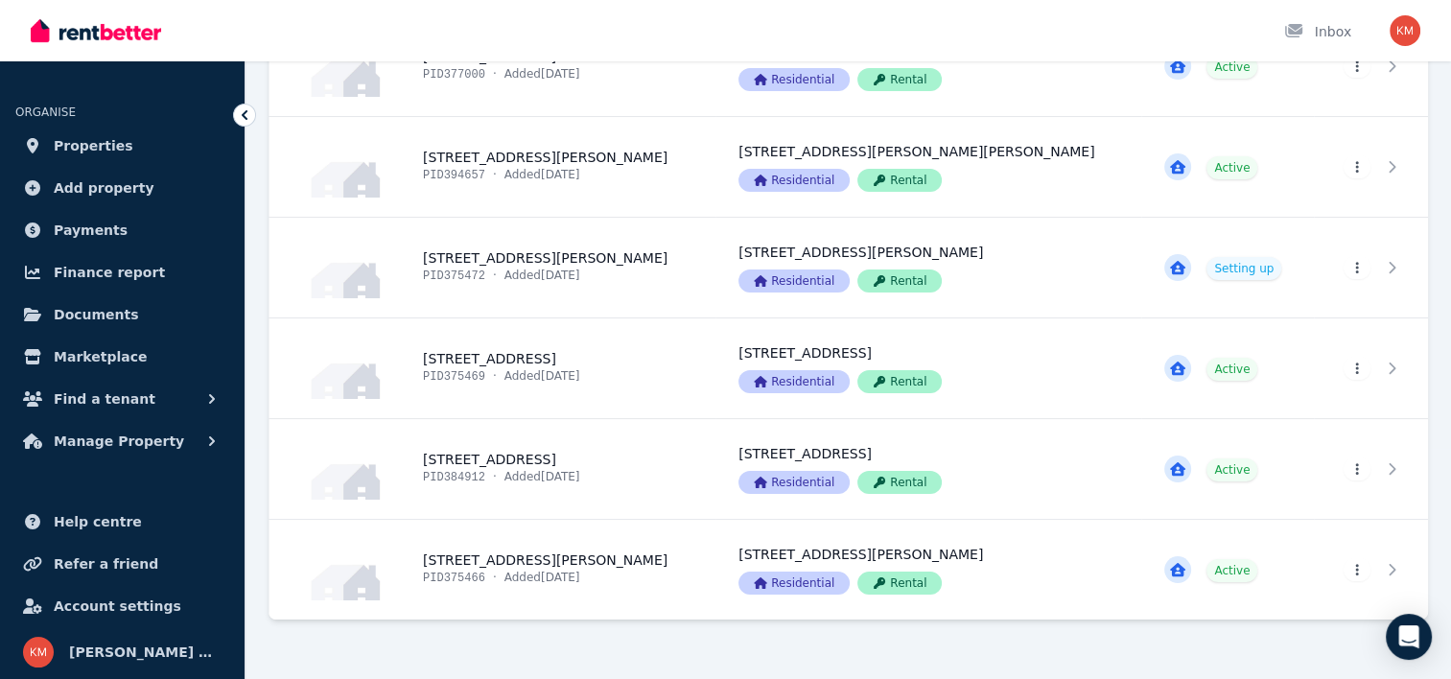
scroll to position [231, 0]
click at [499, 557] on link "View property details" at bounding box center [493, 569] width 446 height 100
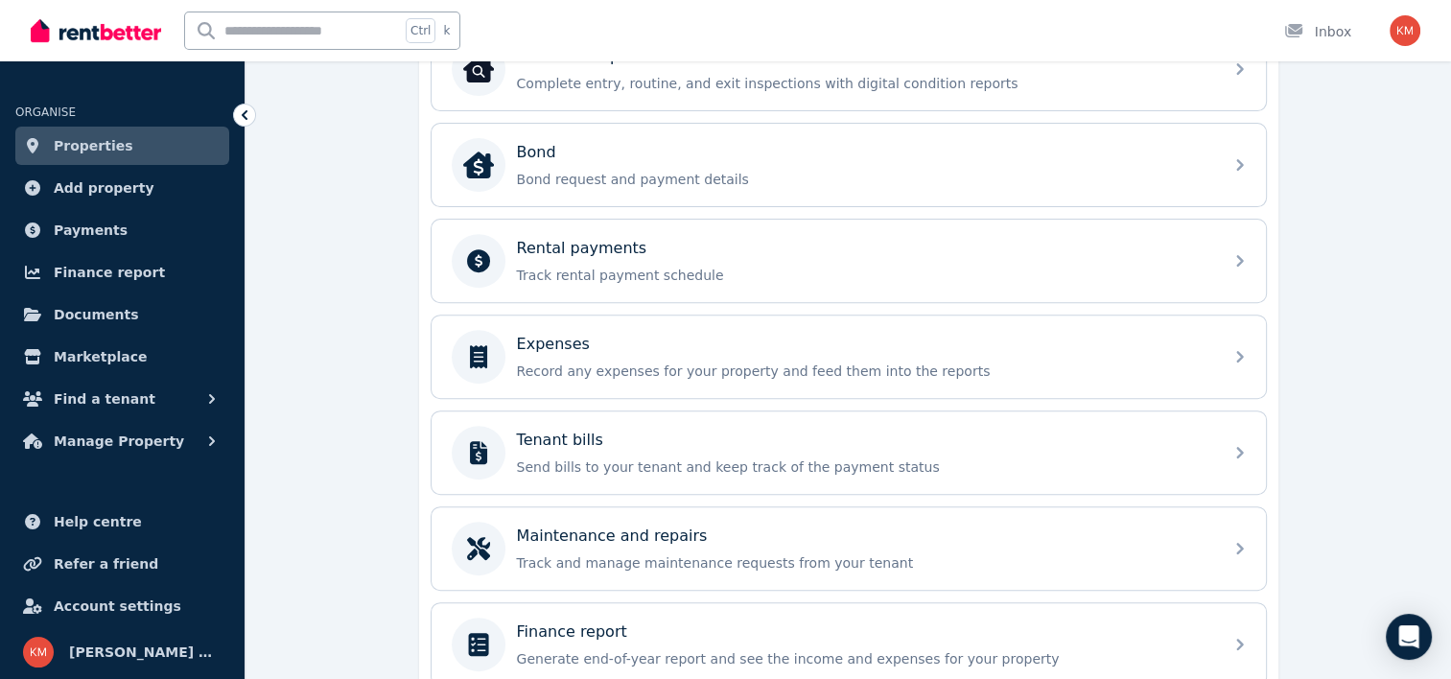
scroll to position [760, 0]
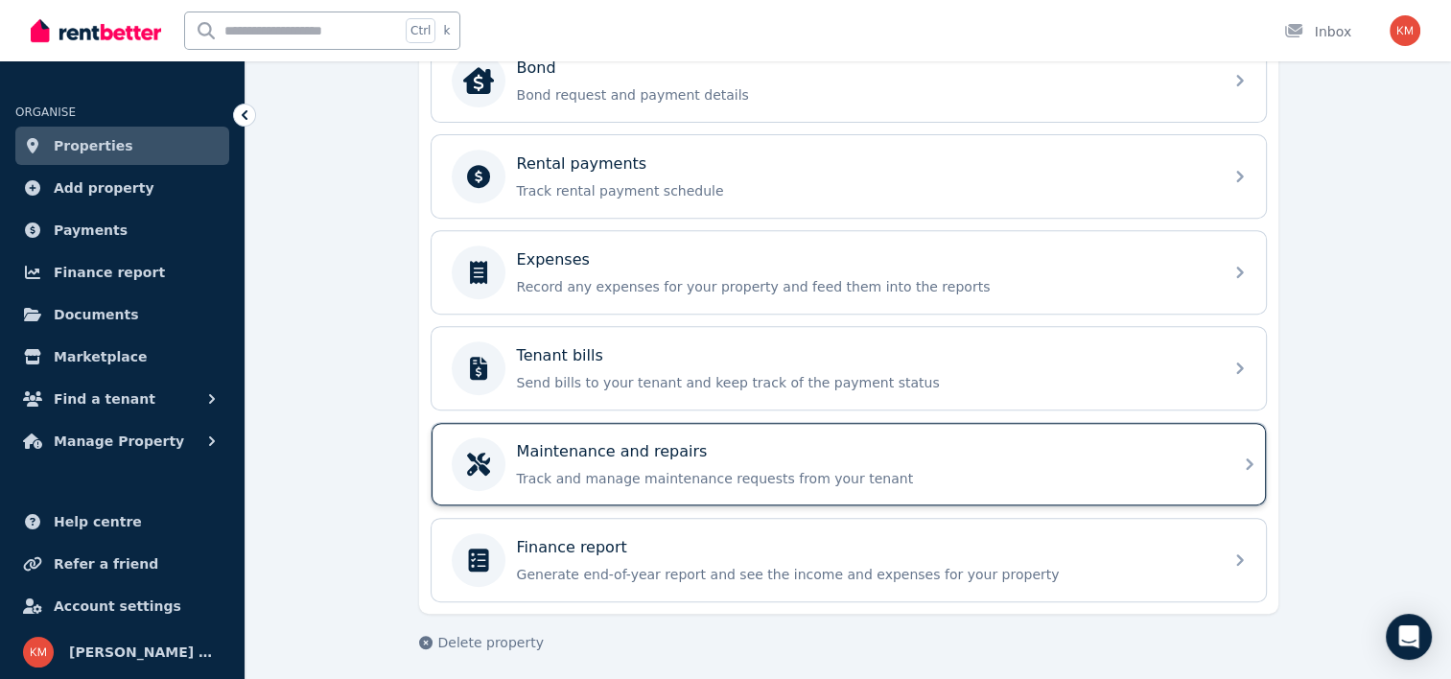
click at [646, 453] on p "Maintenance and repairs" at bounding box center [612, 451] width 191 height 23
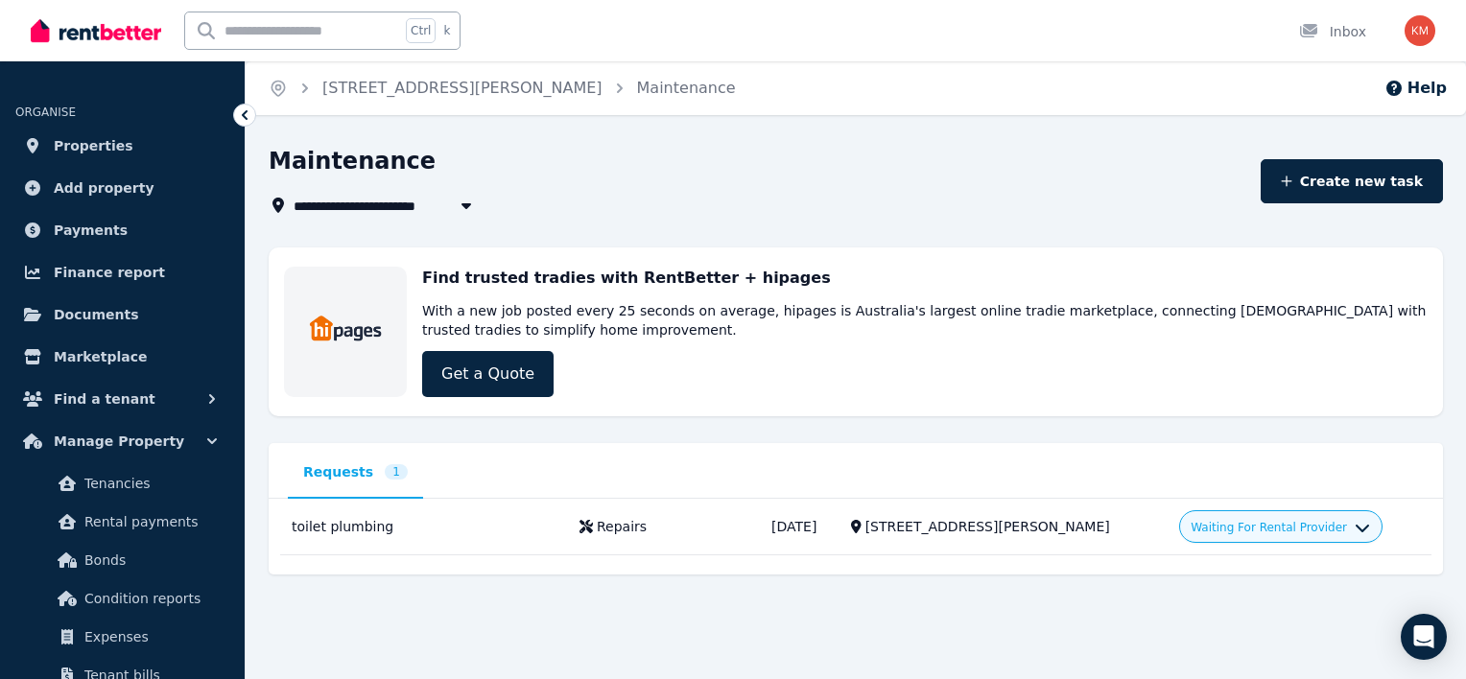
click at [1243, 603] on div "**********" at bounding box center [856, 391] width 1220 height 490
click at [625, 525] on div "Repairs" at bounding box center [622, 526] width 50 height 19
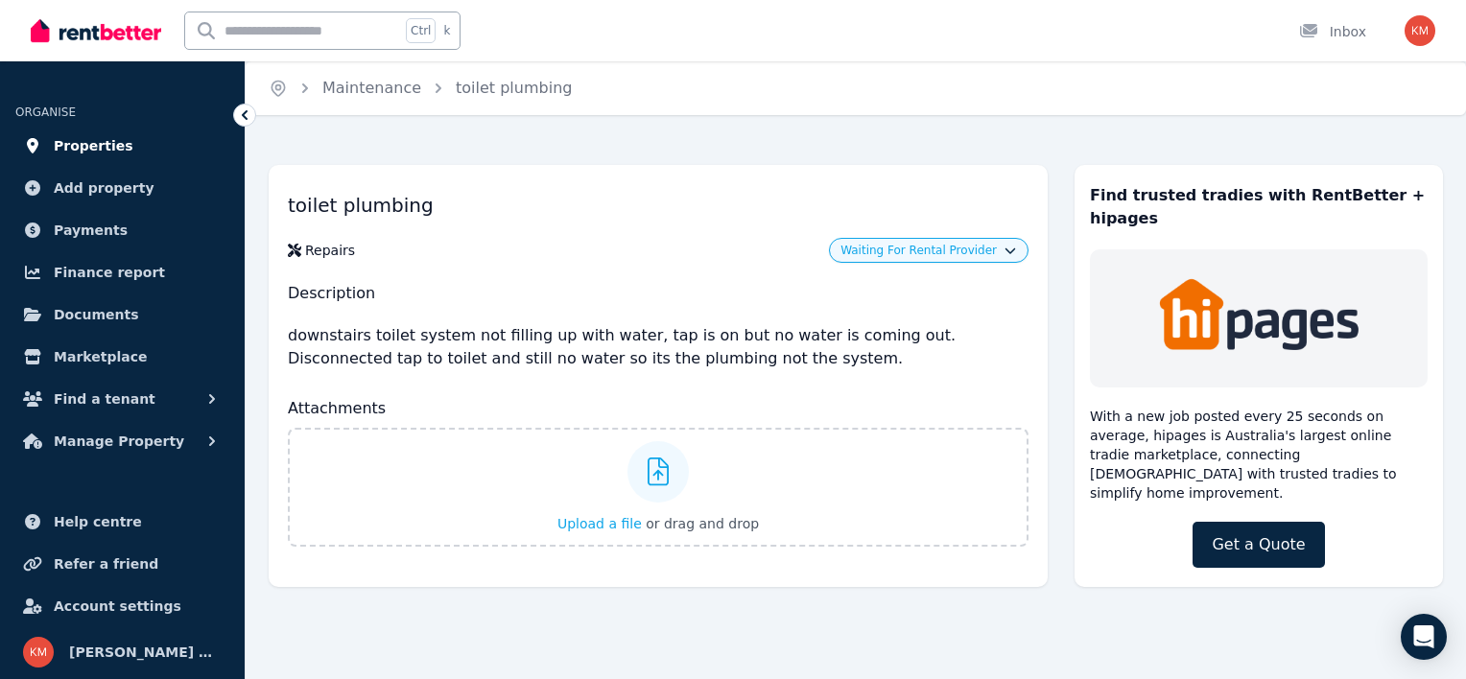
click at [105, 152] on span "Properties" at bounding box center [94, 145] width 80 height 23
